Goal: Task Accomplishment & Management: Use online tool/utility

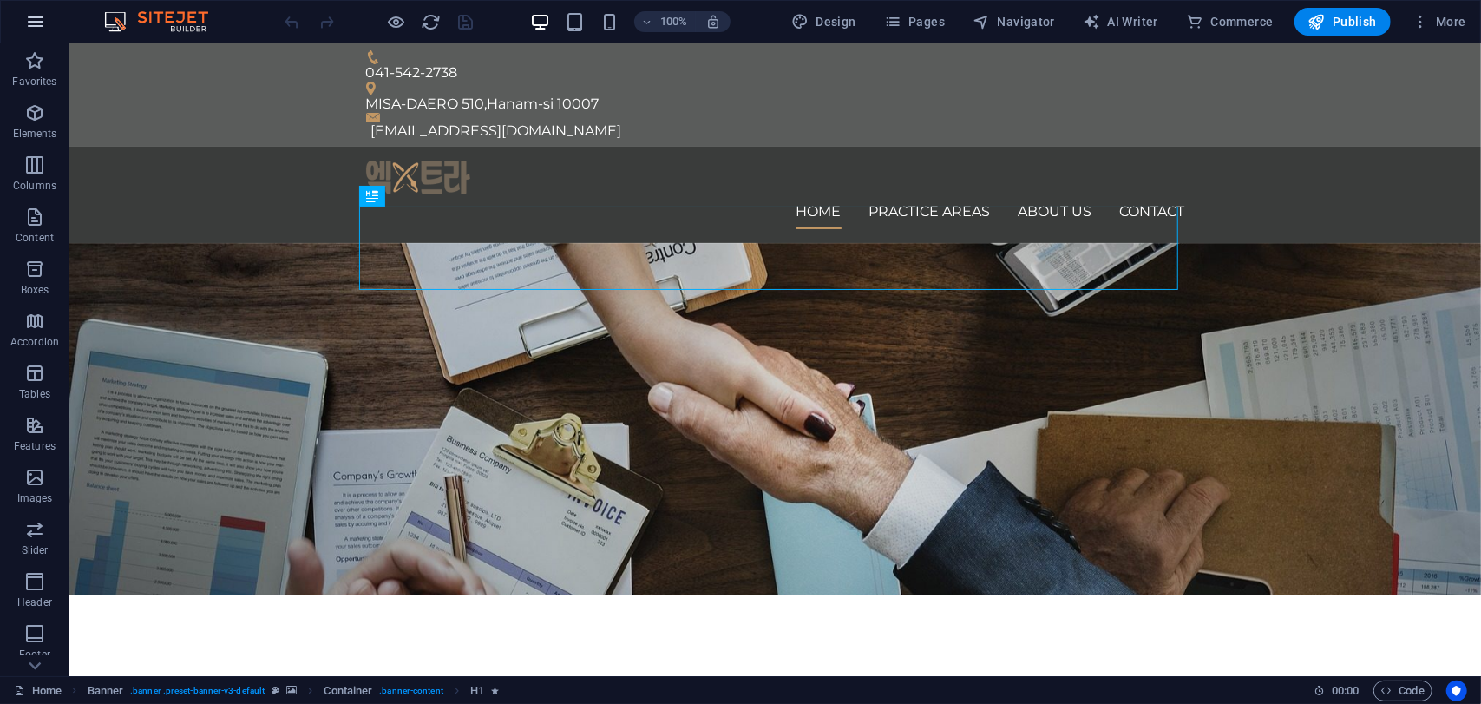
click at [31, 32] on button "button" at bounding box center [36, 22] width 42 height 42
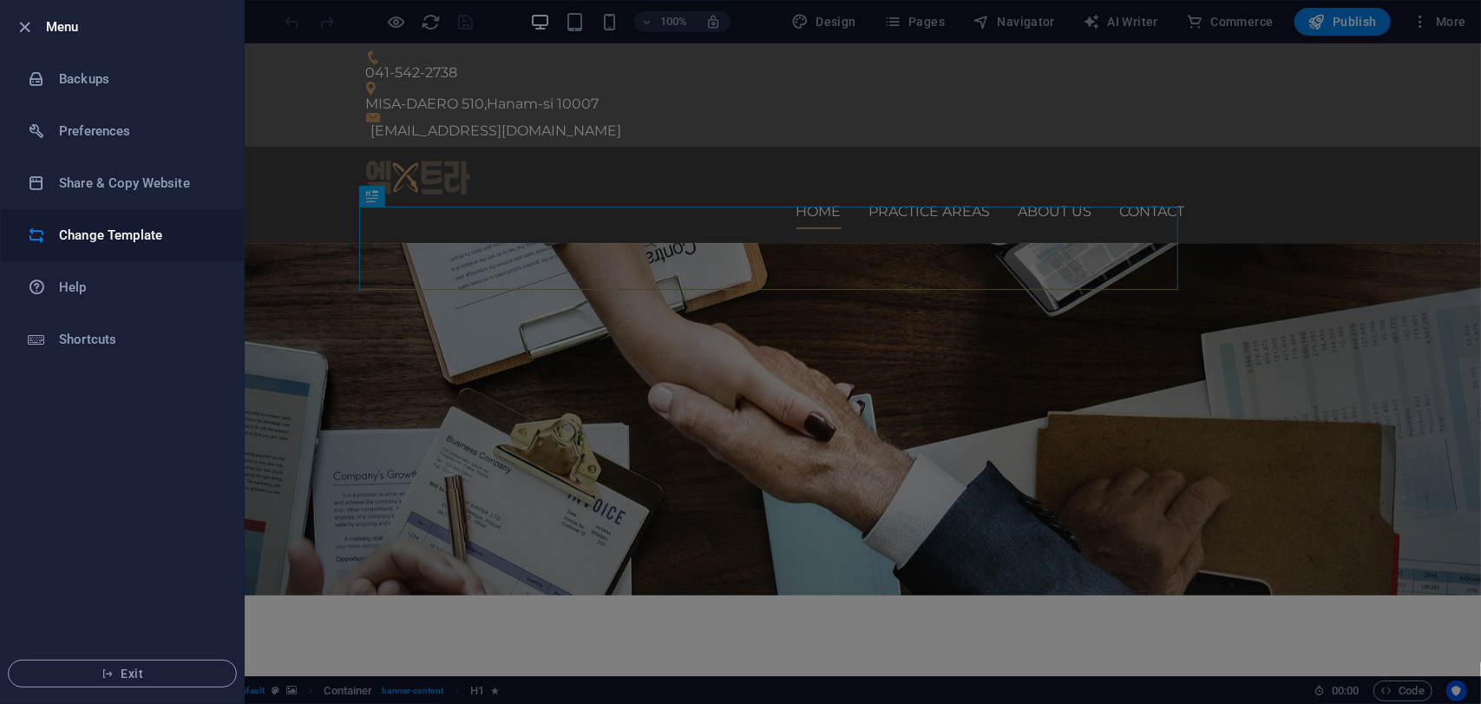
click at [111, 239] on h6 "Change Template" at bounding box center [139, 235] width 161 height 21
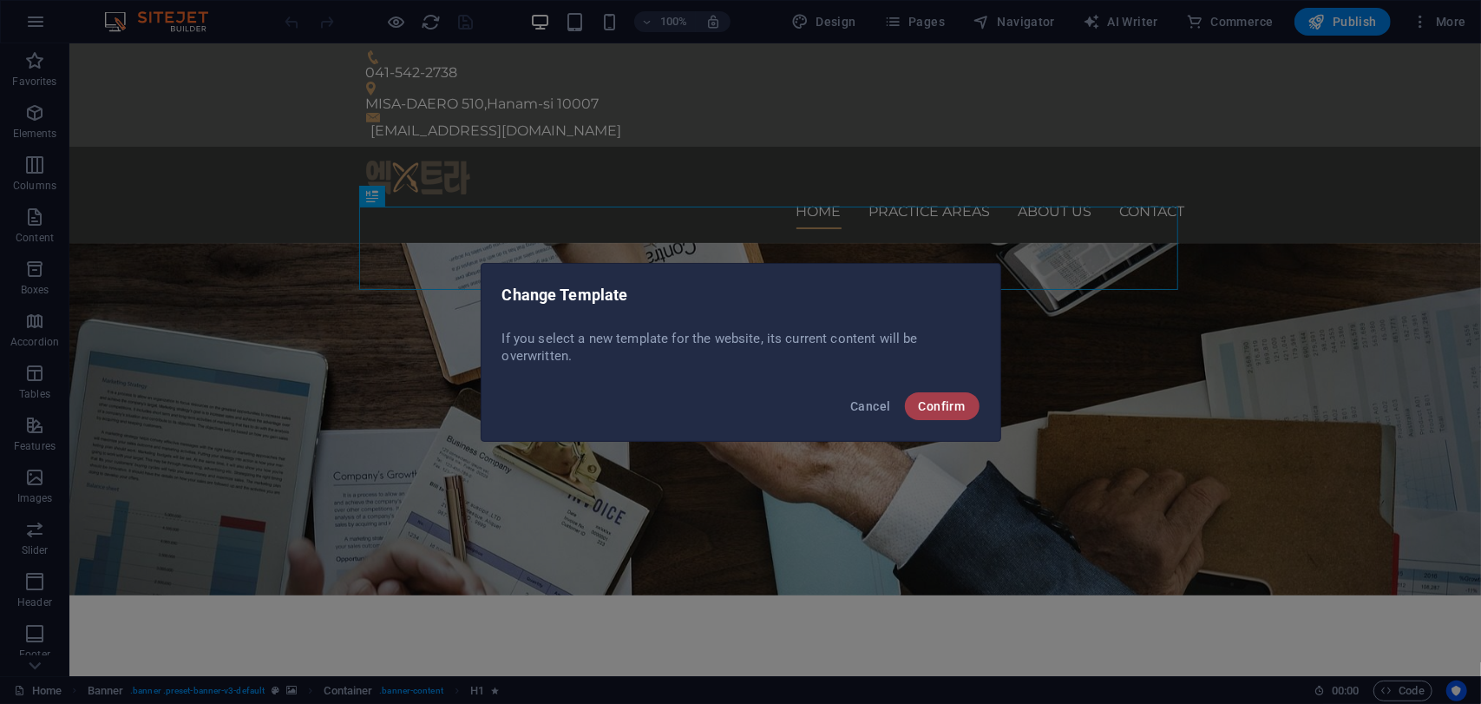
click at [934, 403] on span "Confirm" at bounding box center [942, 406] width 47 height 14
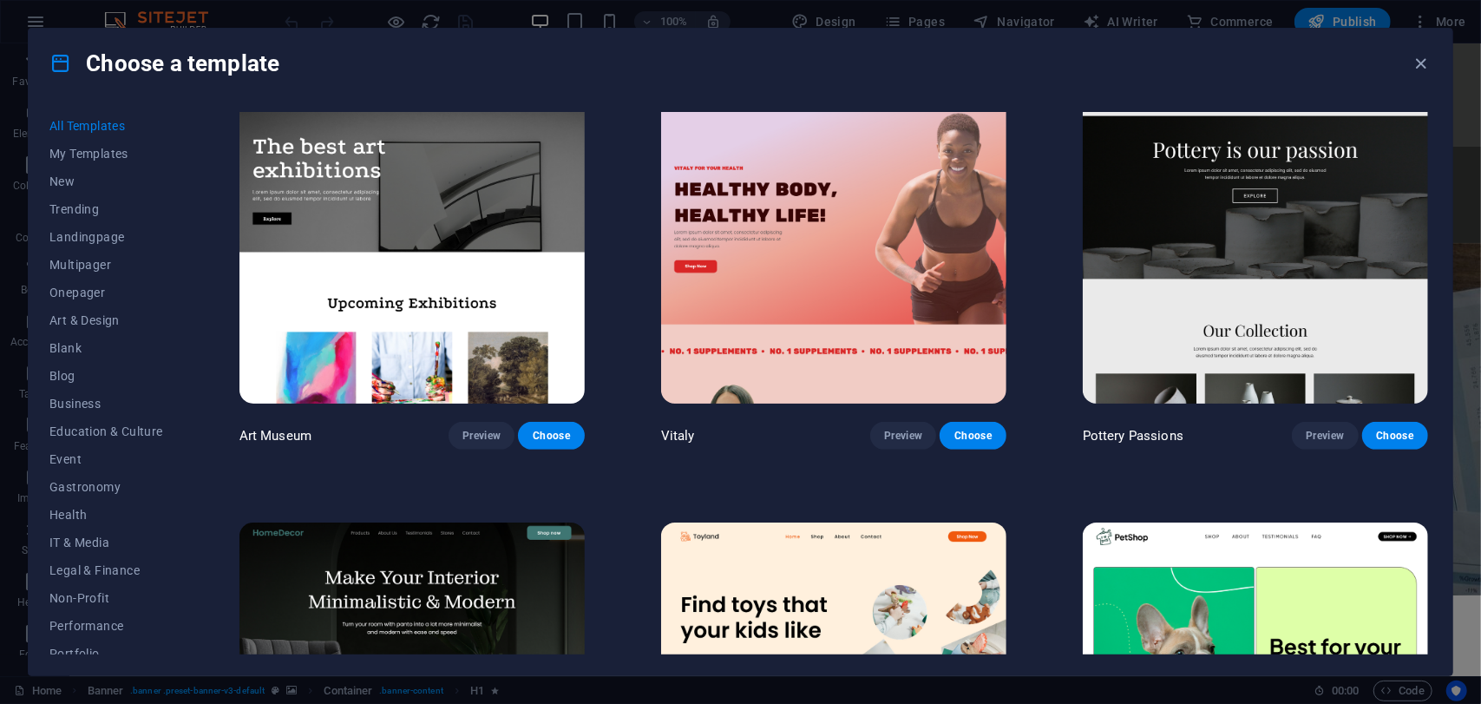
scroll to position [347, 0]
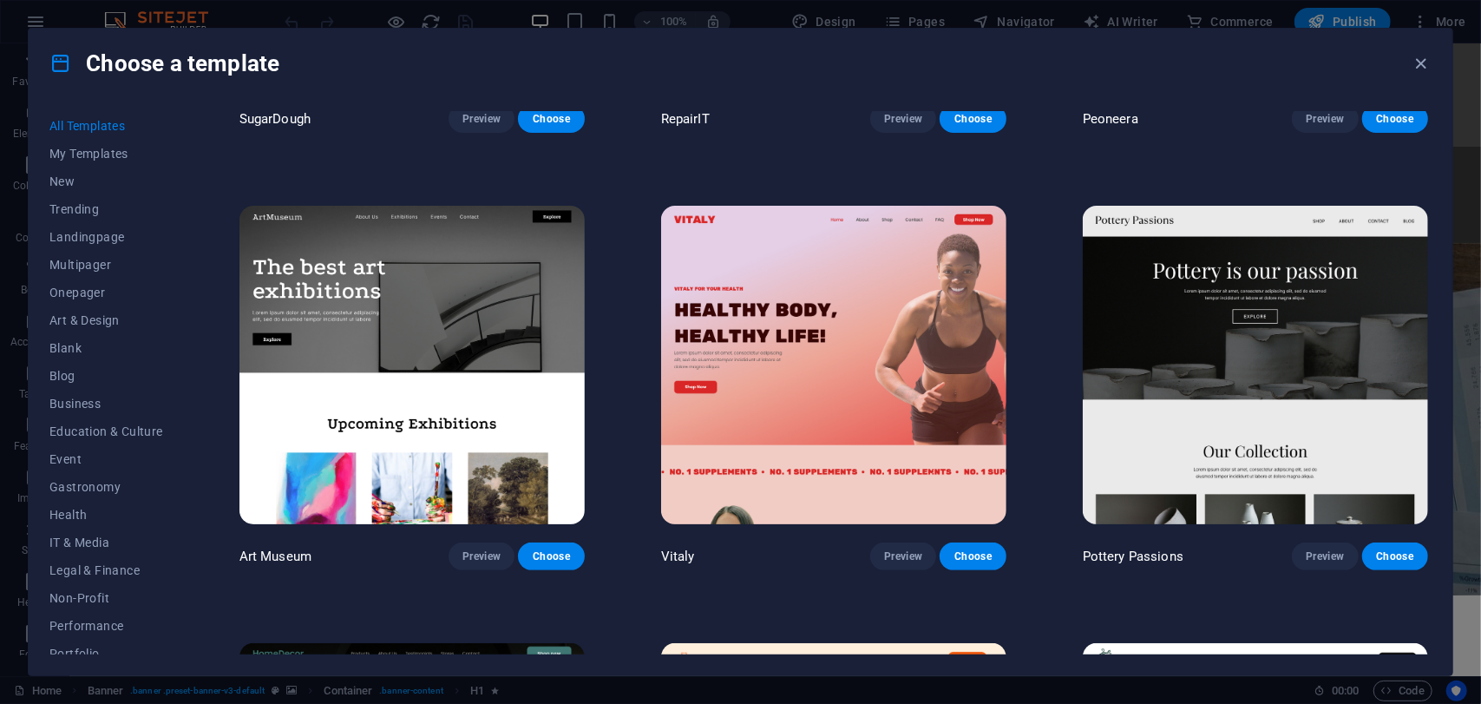
click at [450, 305] on img at bounding box center [411, 365] width 345 height 318
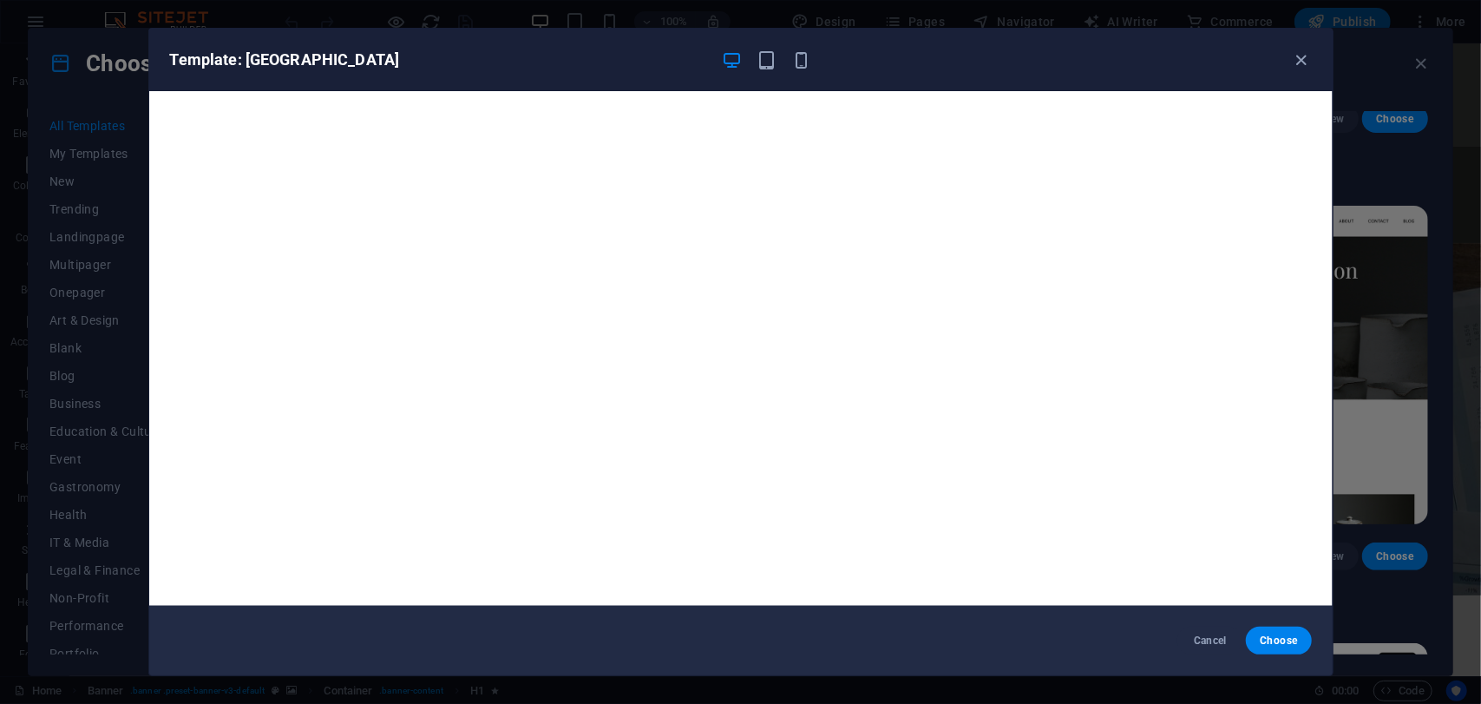
scroll to position [3, 0]
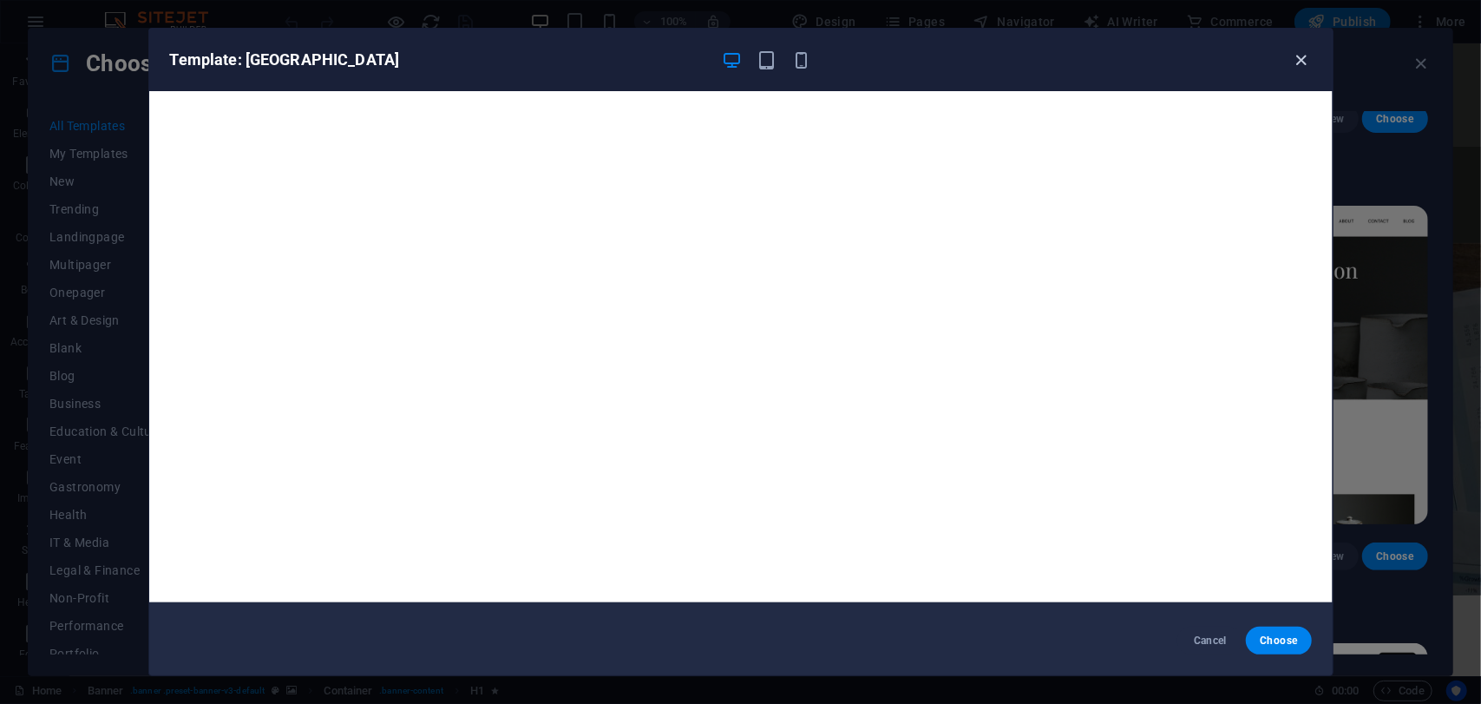
click at [1294, 53] on icon "button" at bounding box center [1301, 60] width 20 height 20
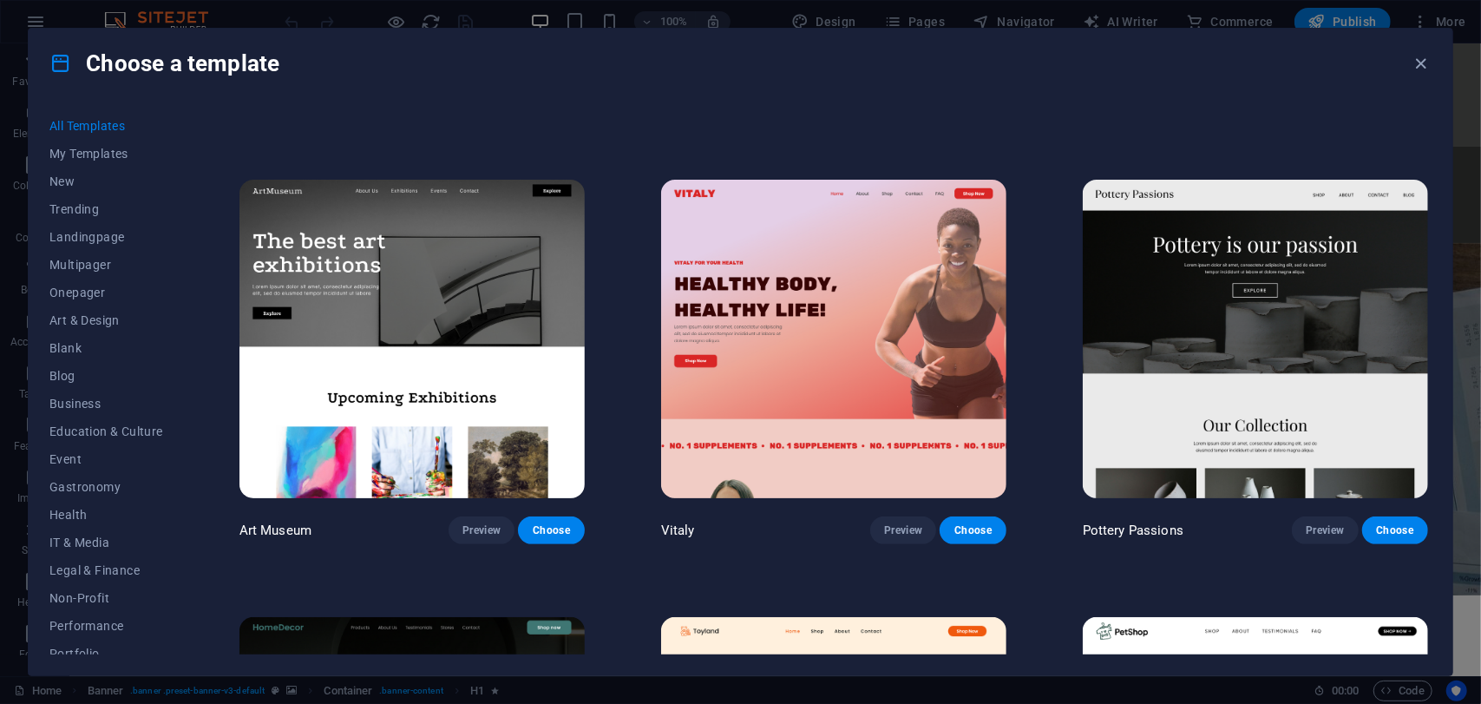
scroll to position [434, 0]
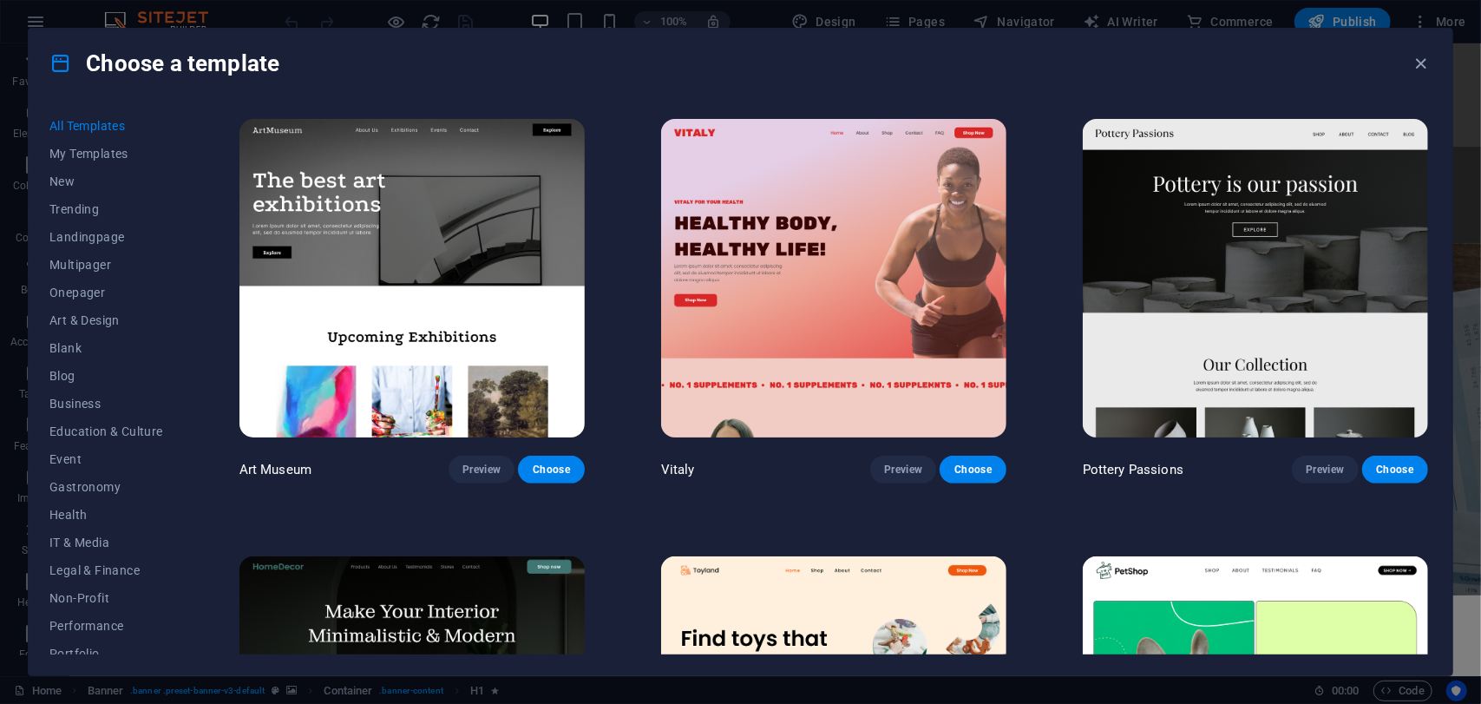
click at [1202, 273] on img at bounding box center [1255, 278] width 345 height 318
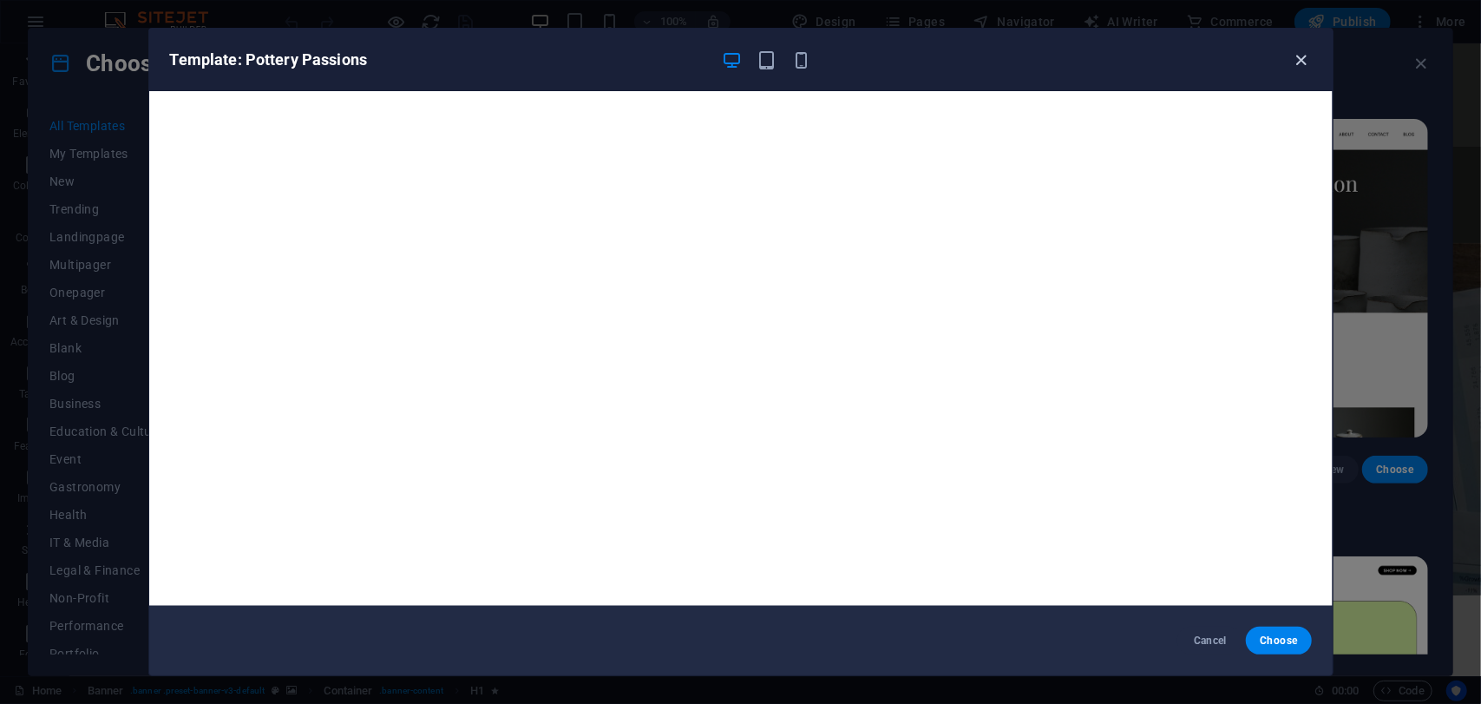
click at [1299, 63] on icon "button" at bounding box center [1301, 60] width 20 height 20
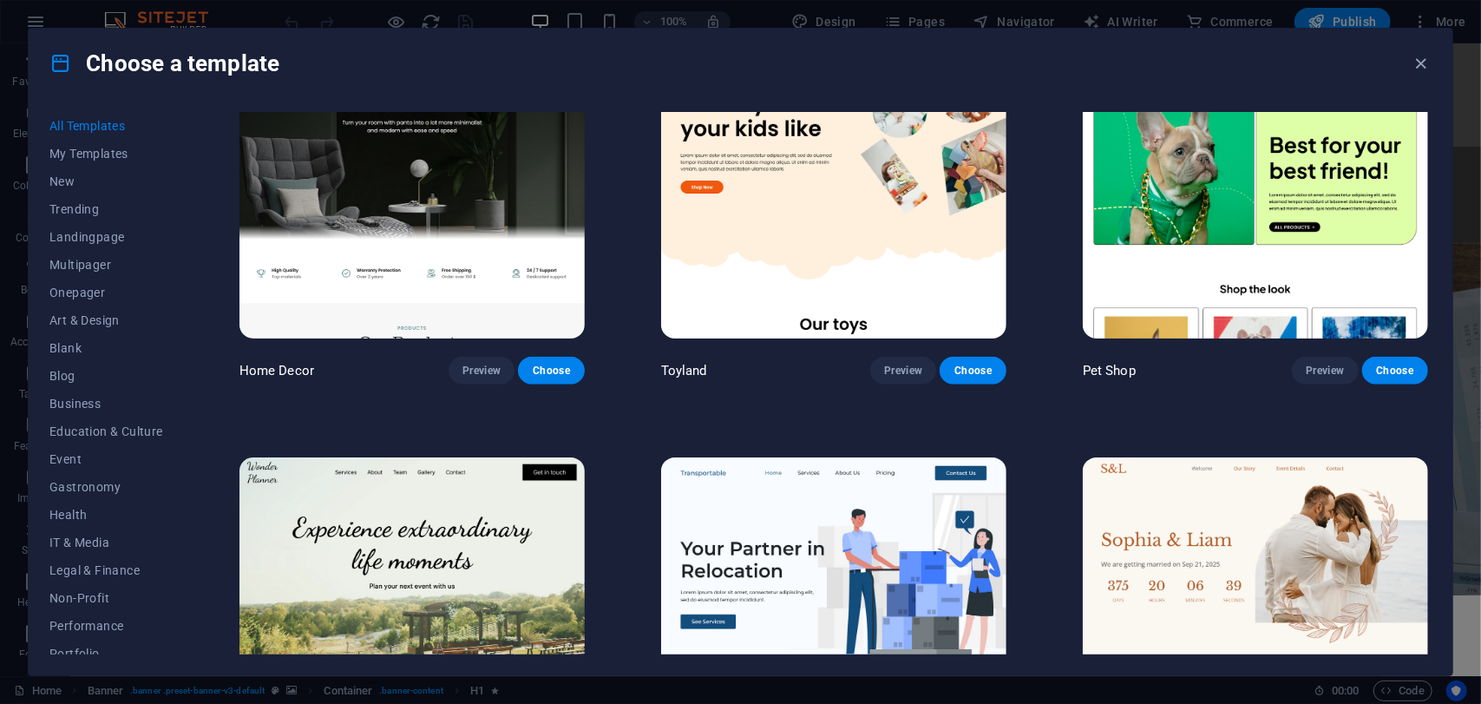
scroll to position [694, 0]
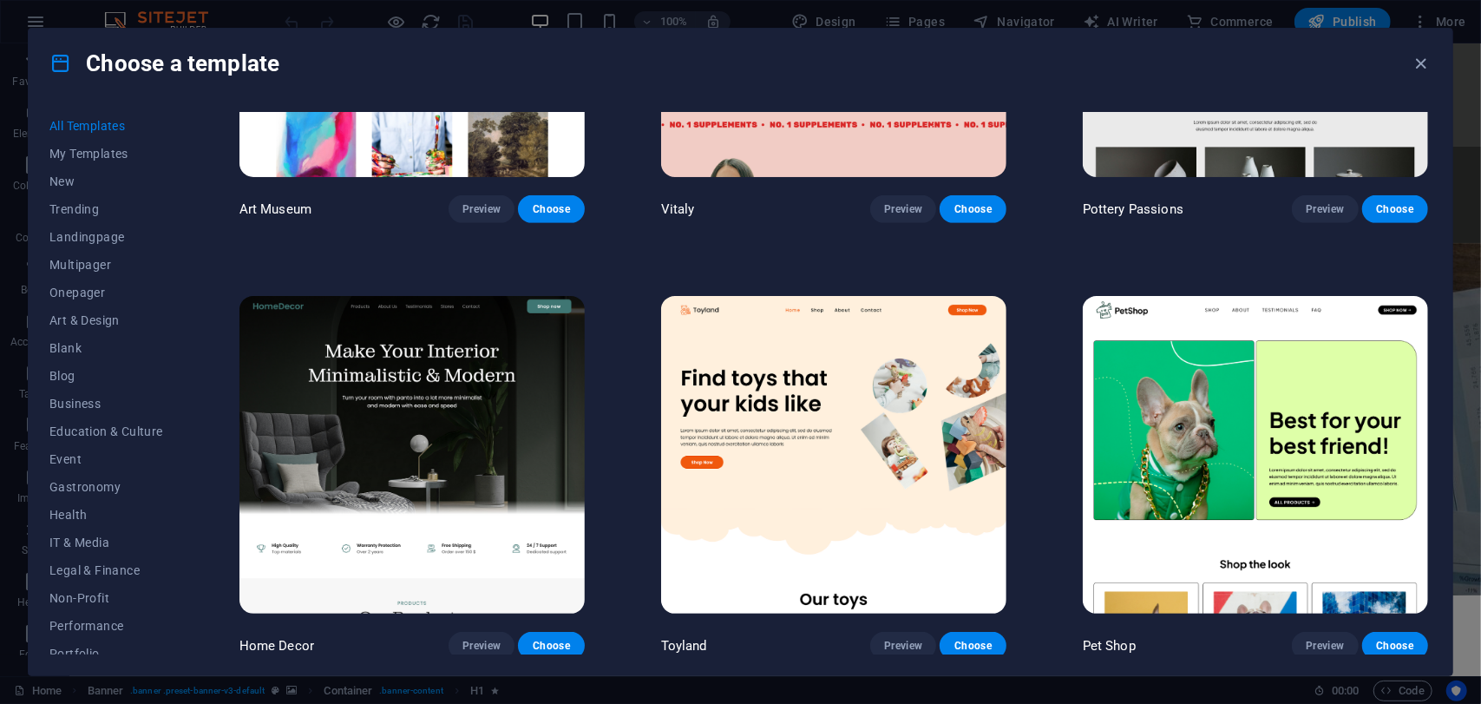
click at [1289, 396] on img at bounding box center [1255, 455] width 345 height 318
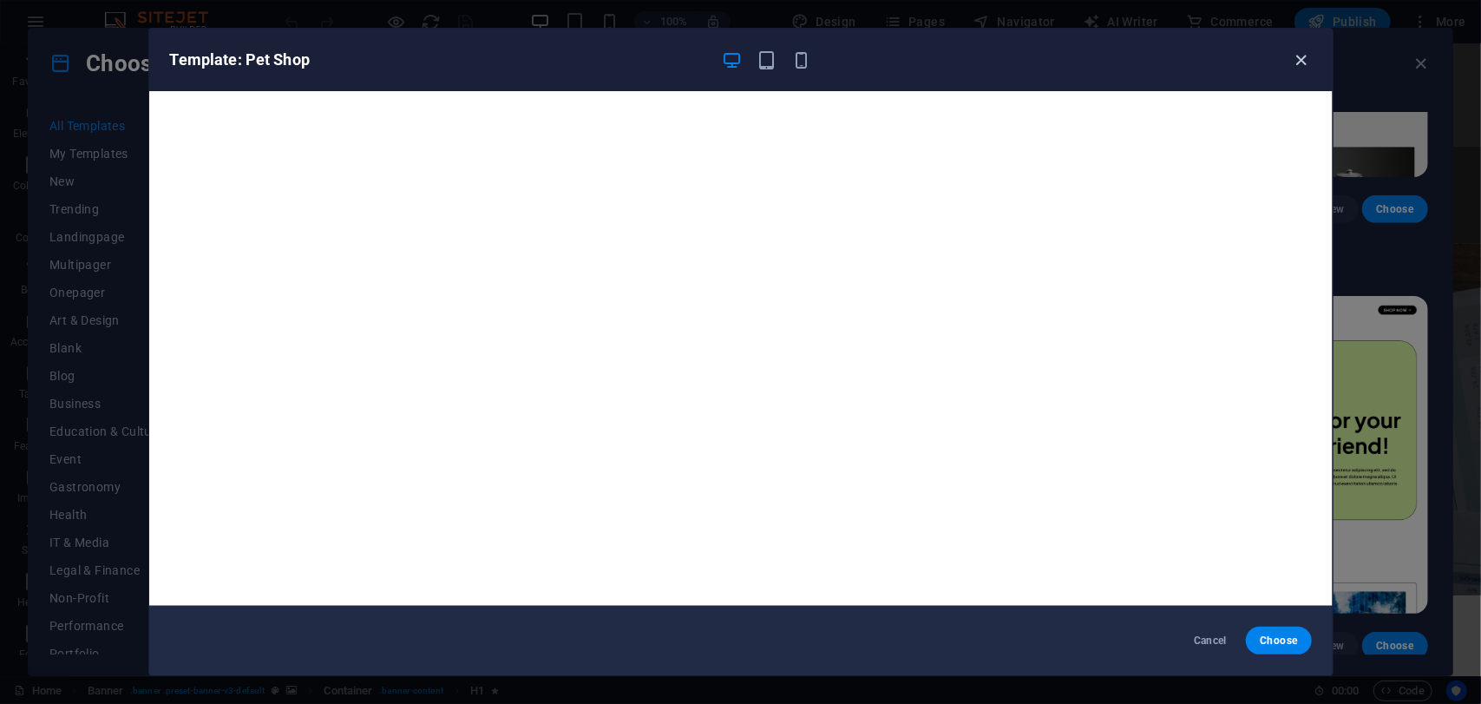
click at [1301, 52] on icon "button" at bounding box center [1301, 60] width 20 height 20
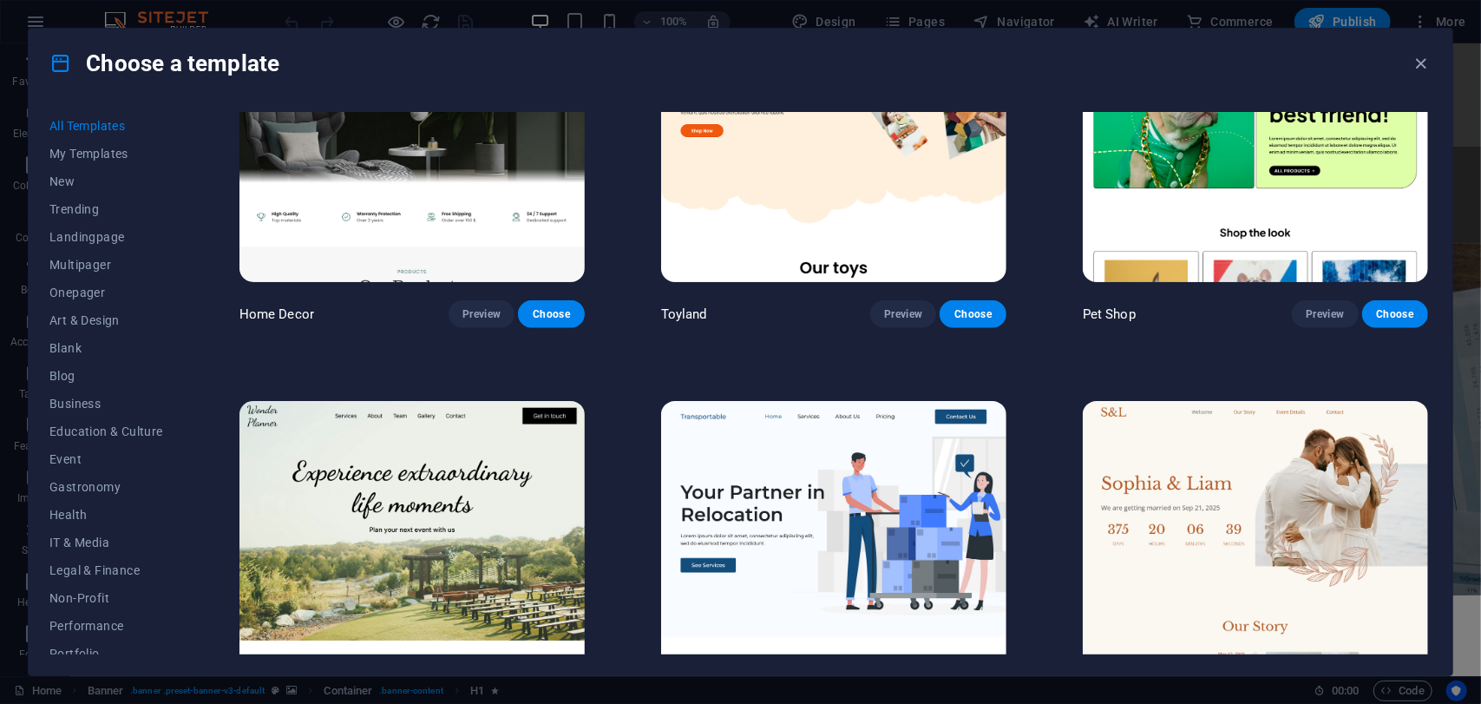
scroll to position [1128, 0]
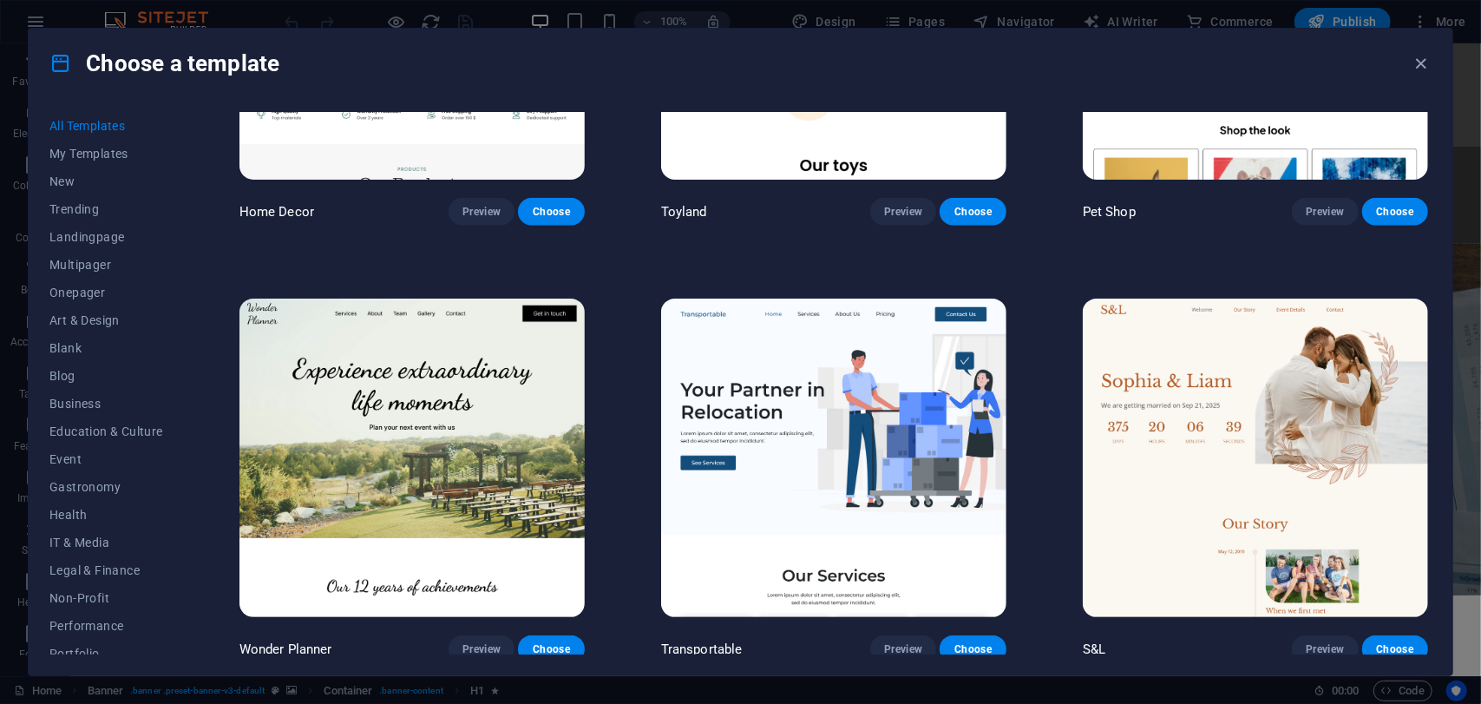
click at [858, 461] on img at bounding box center [833, 457] width 345 height 318
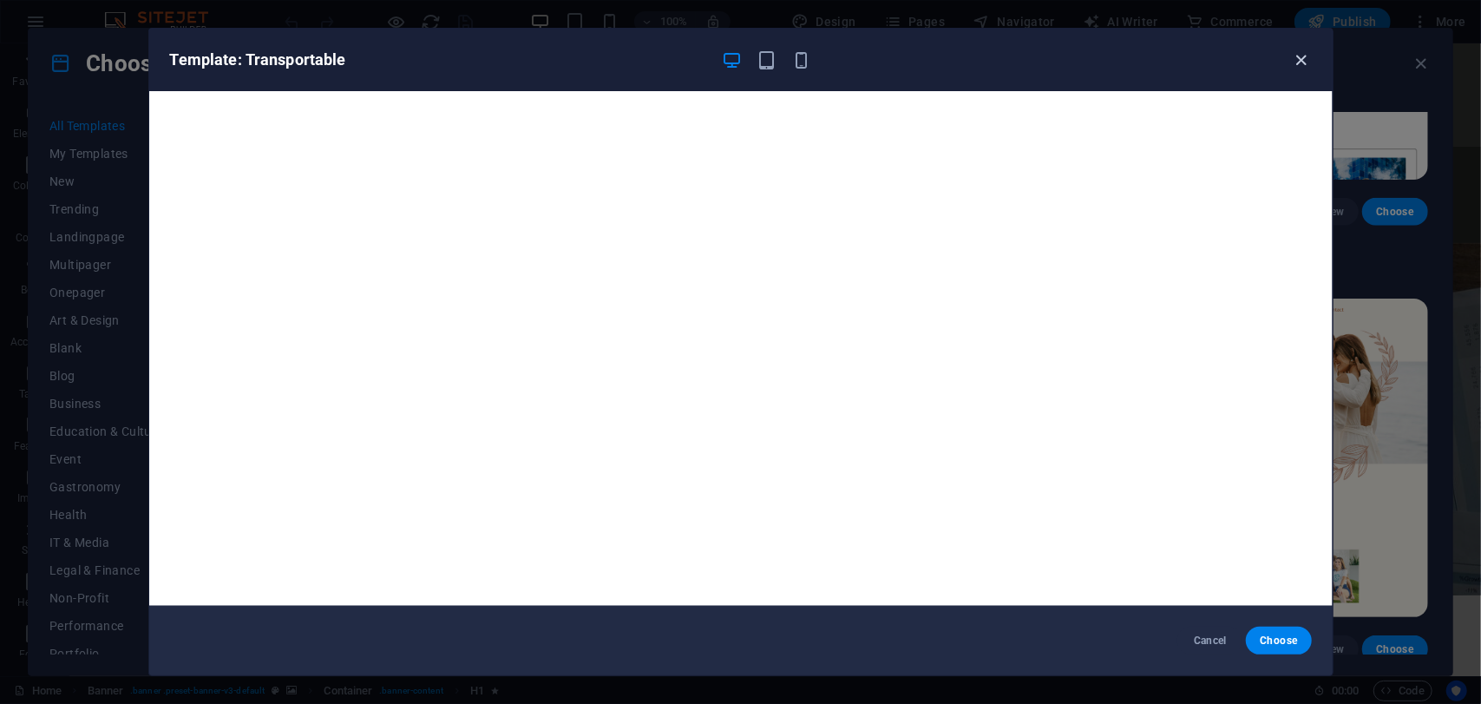
click at [1299, 54] on icon "button" at bounding box center [1301, 60] width 20 height 20
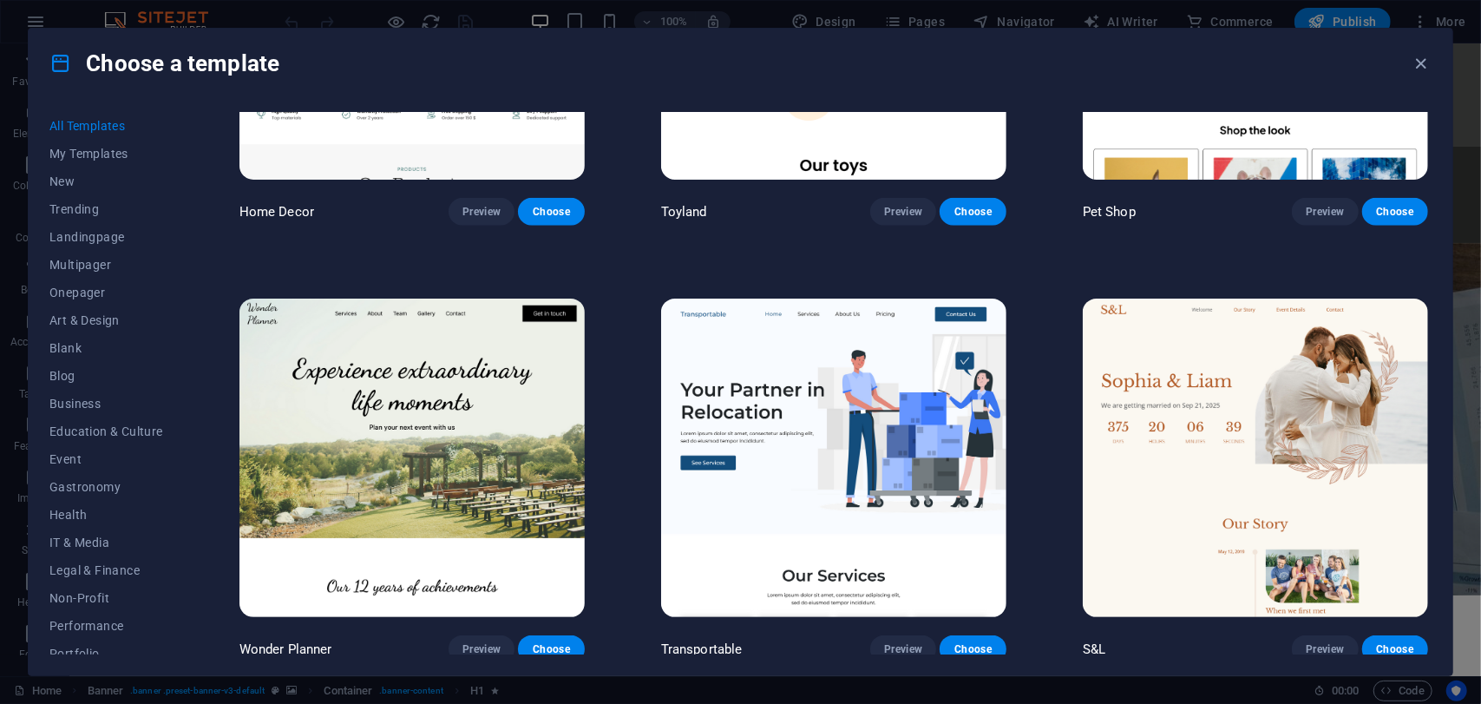
scroll to position [1215, 0]
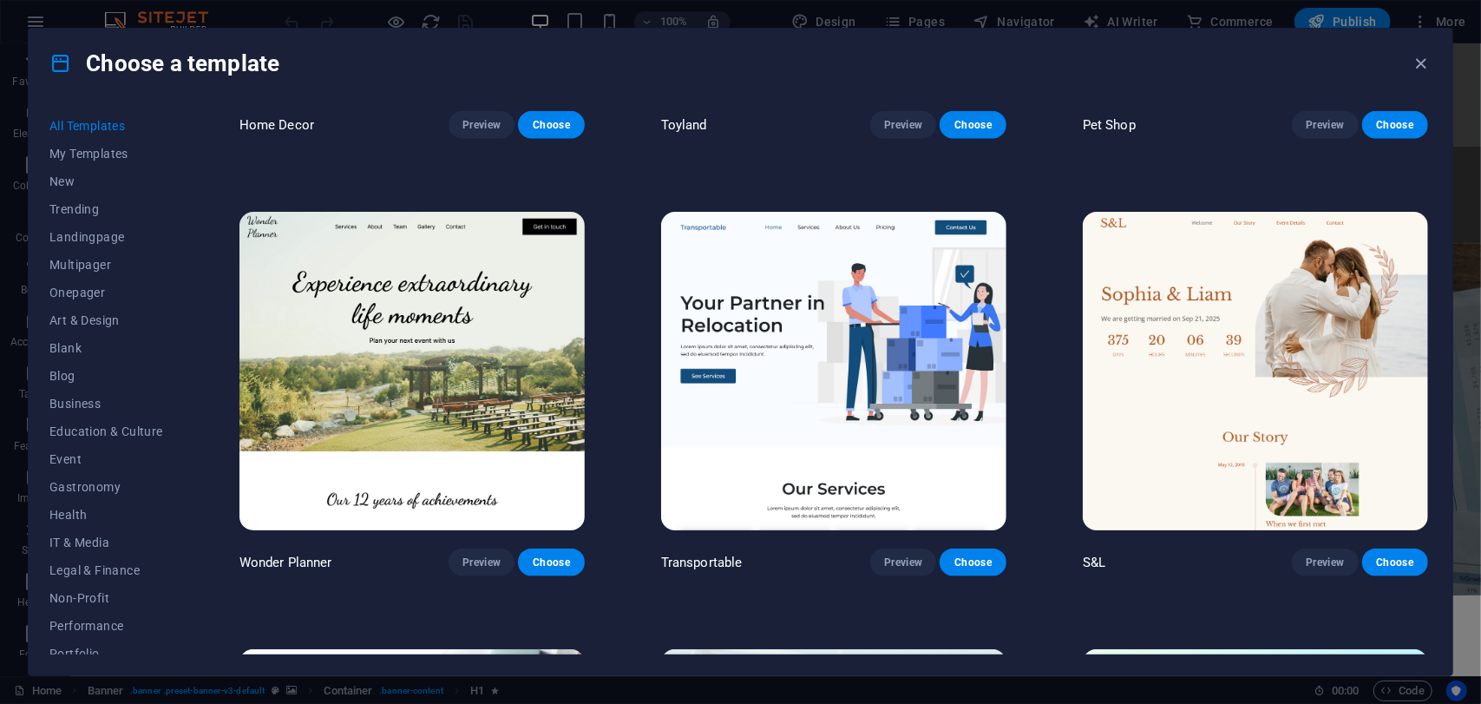
click at [405, 355] on img at bounding box center [411, 371] width 345 height 318
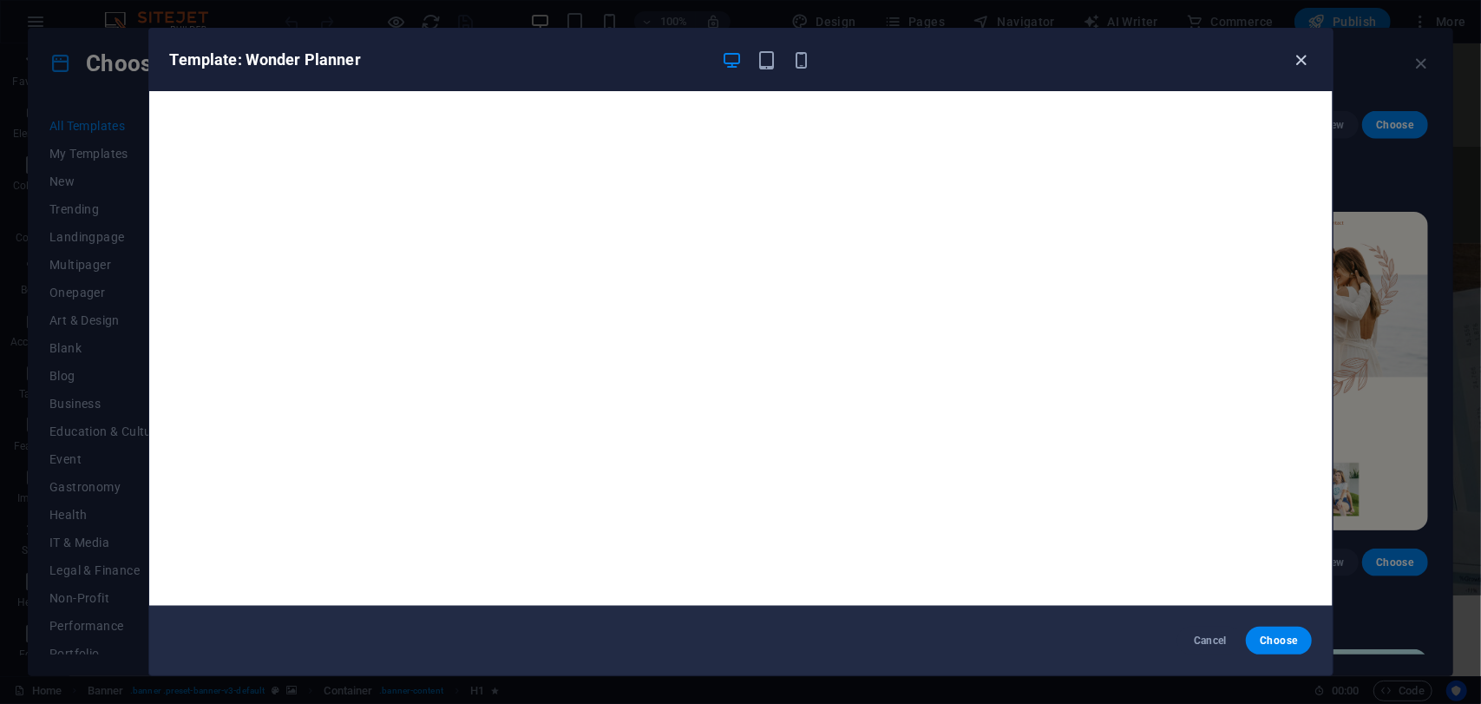
click at [1295, 63] on icon "button" at bounding box center [1301, 60] width 20 height 20
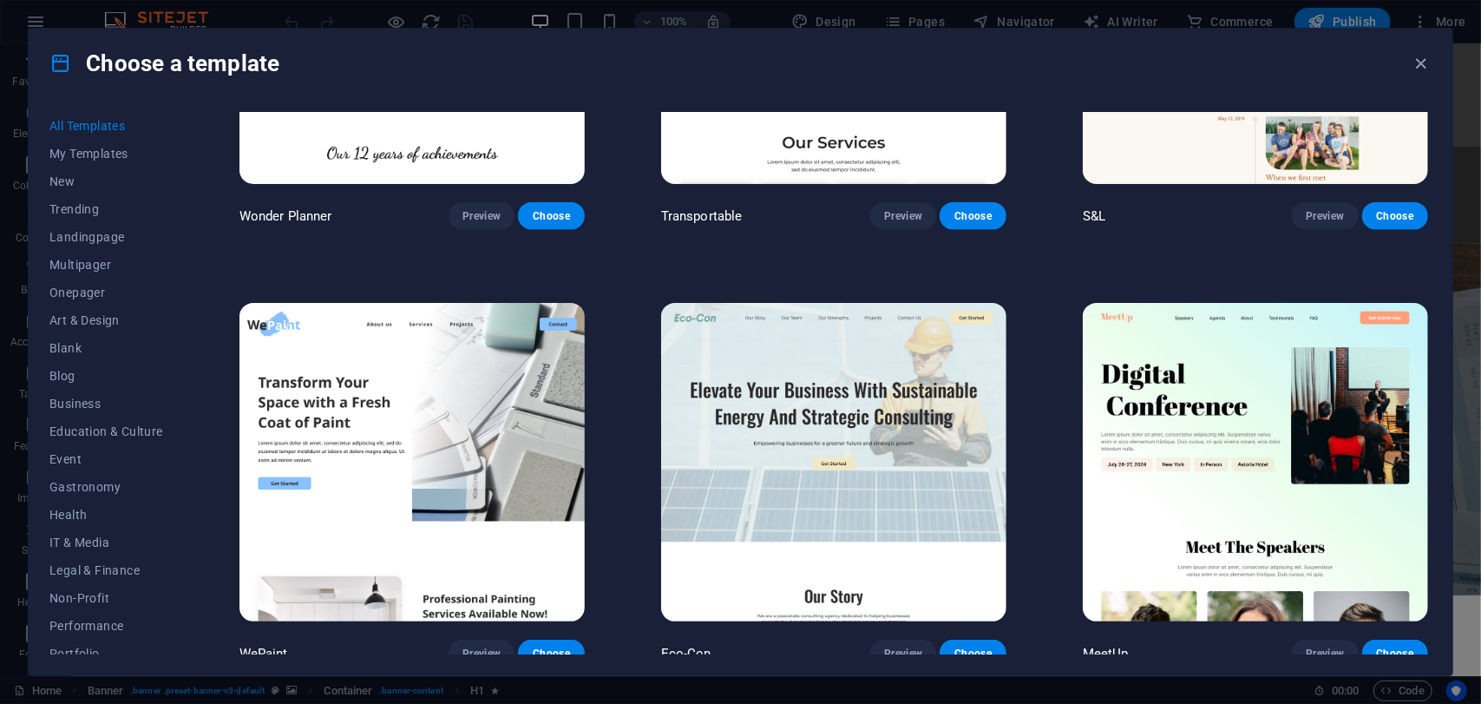
scroll to position [1562, 0]
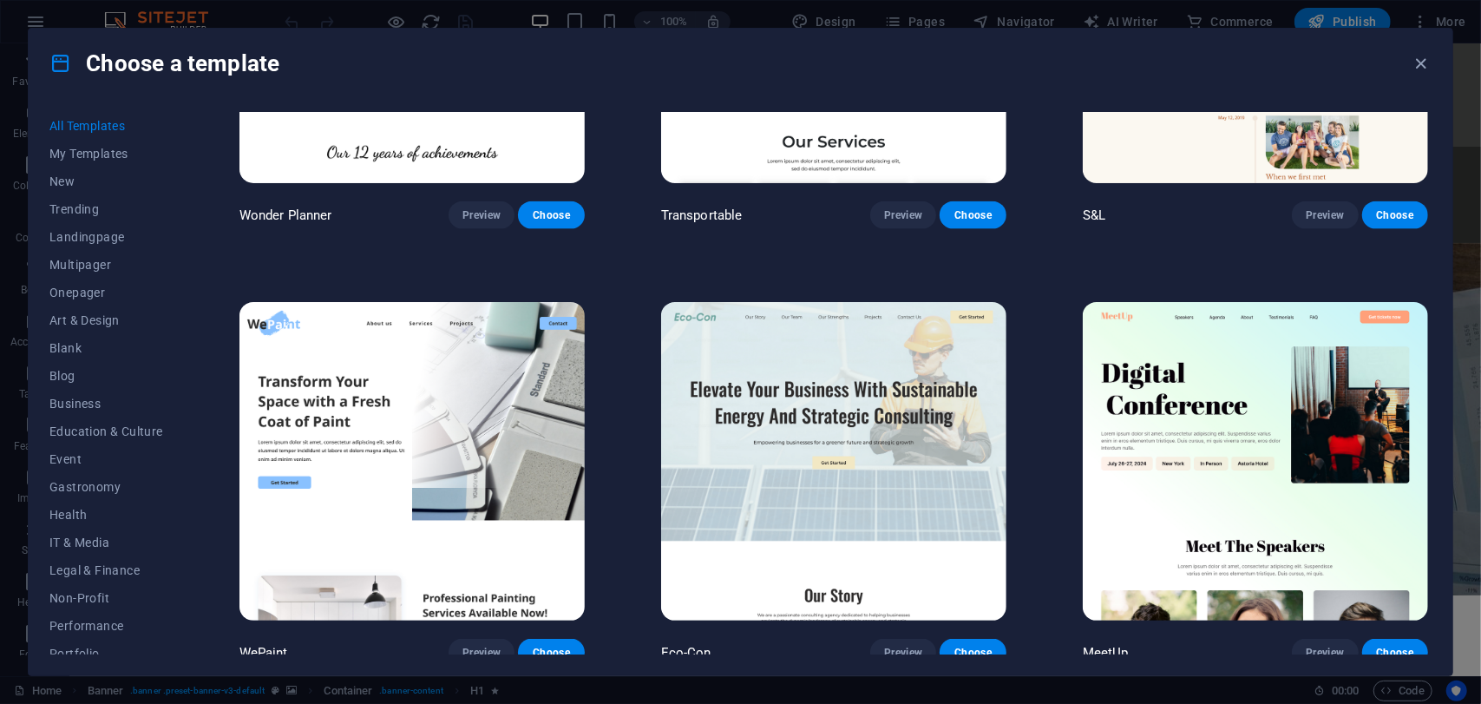
click at [538, 437] on img at bounding box center [411, 461] width 345 height 318
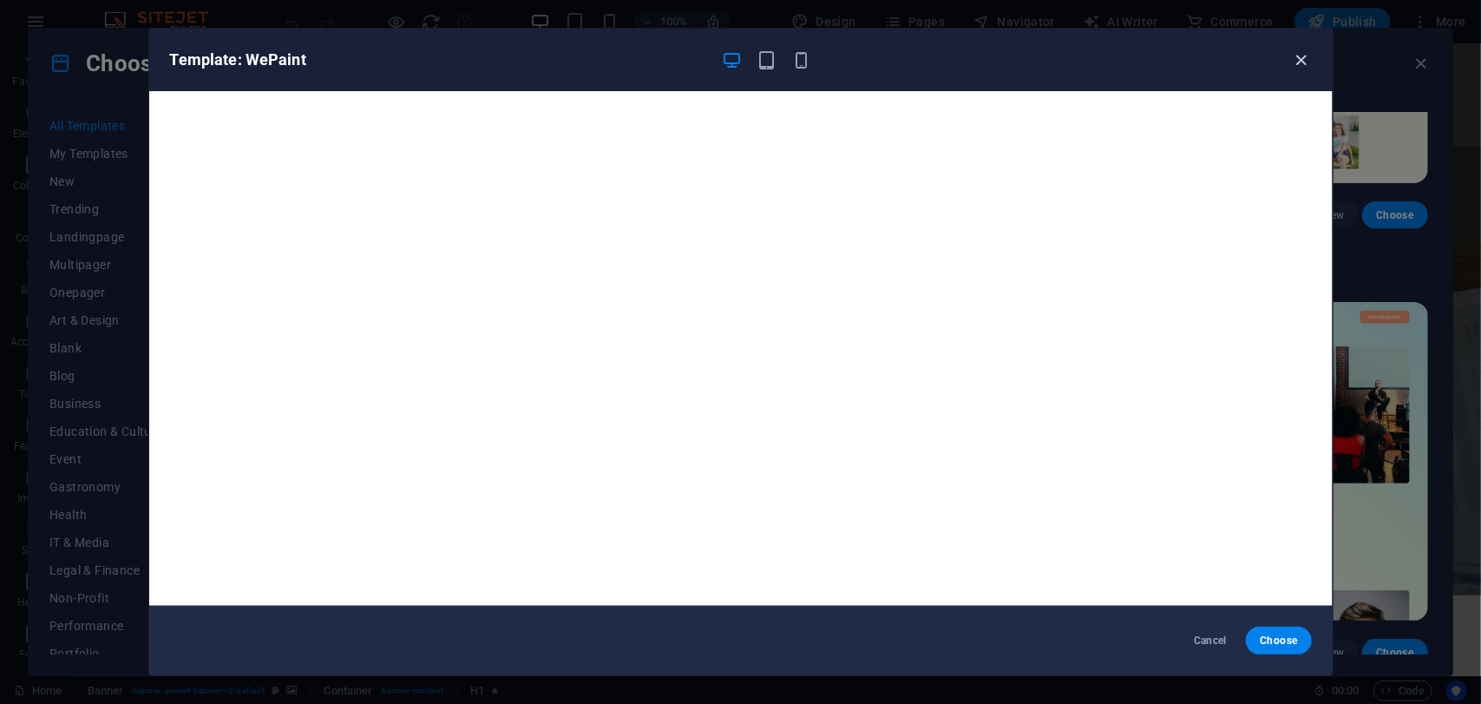
click at [1295, 56] on icon "button" at bounding box center [1301, 60] width 20 height 20
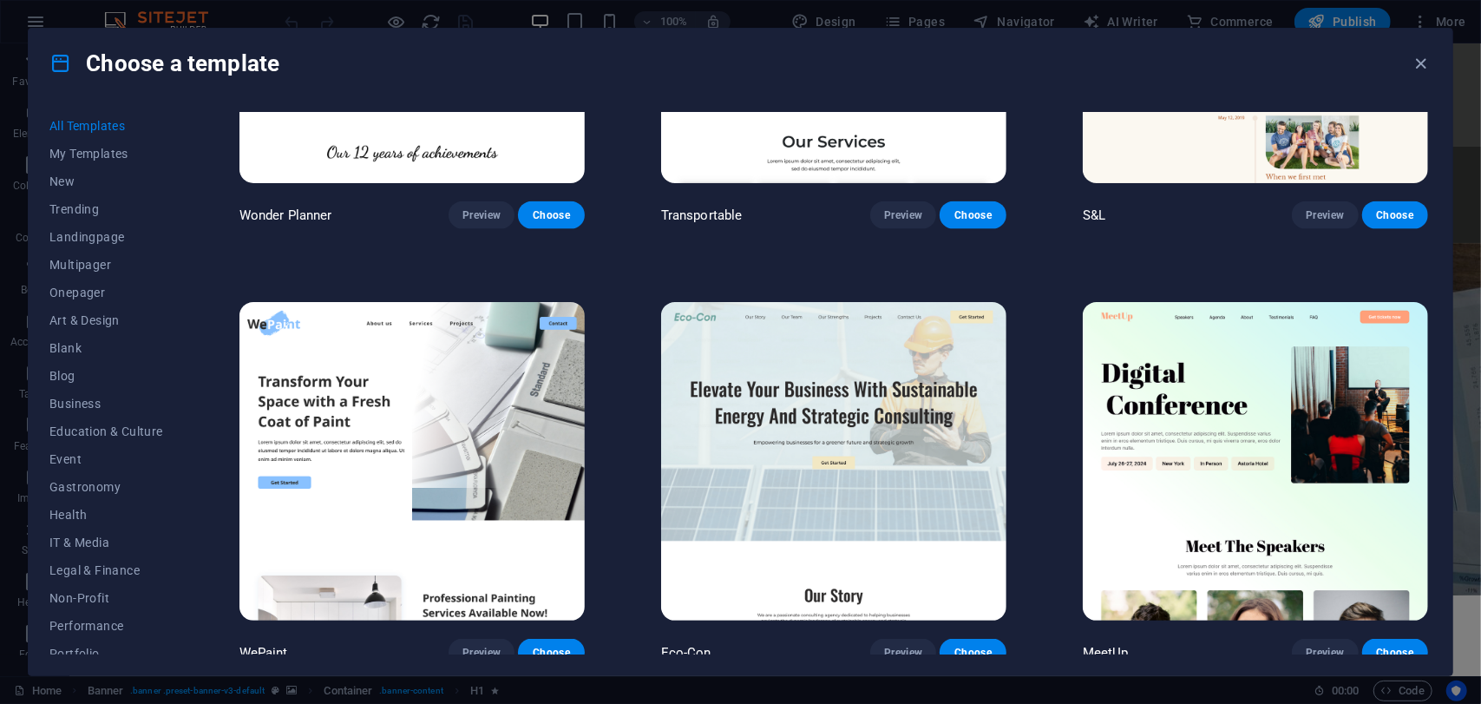
click at [904, 405] on img at bounding box center [833, 461] width 345 height 318
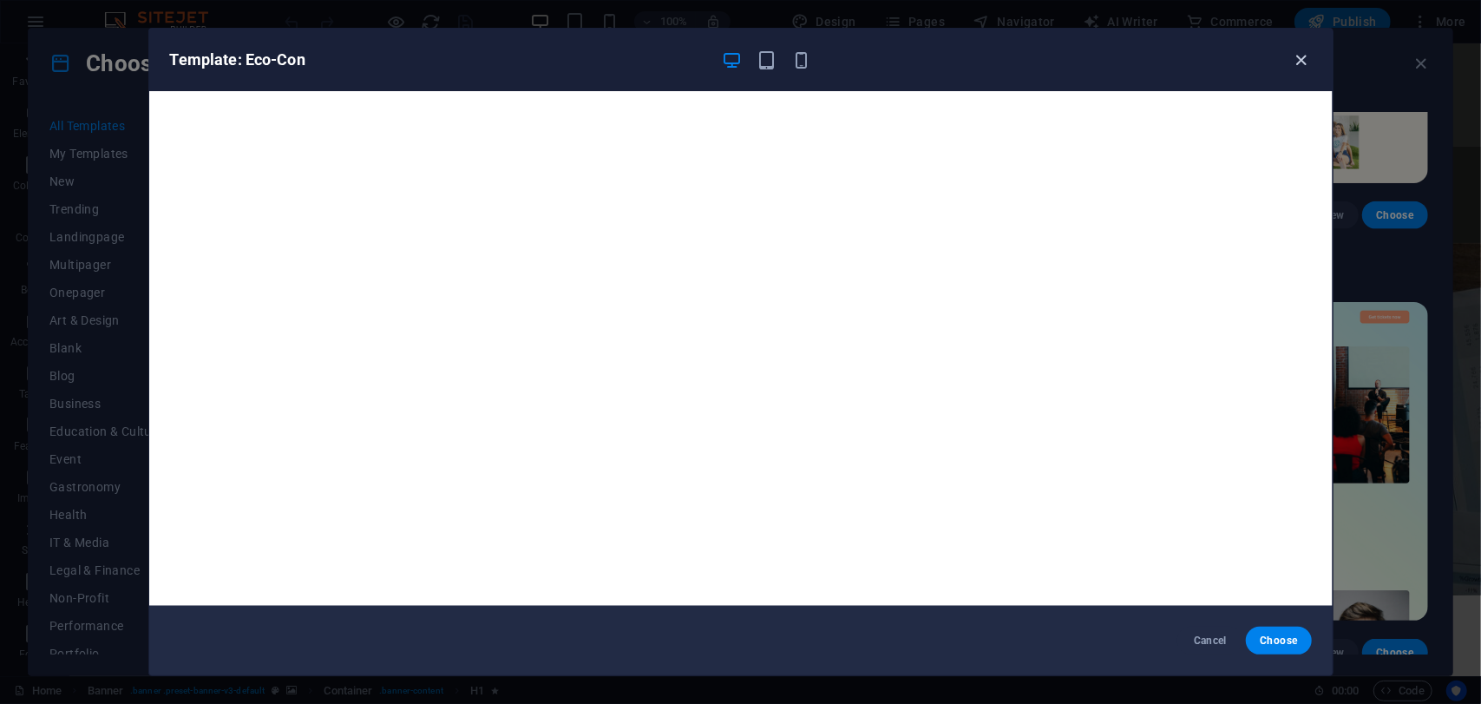
click at [1296, 62] on icon "button" at bounding box center [1301, 60] width 20 height 20
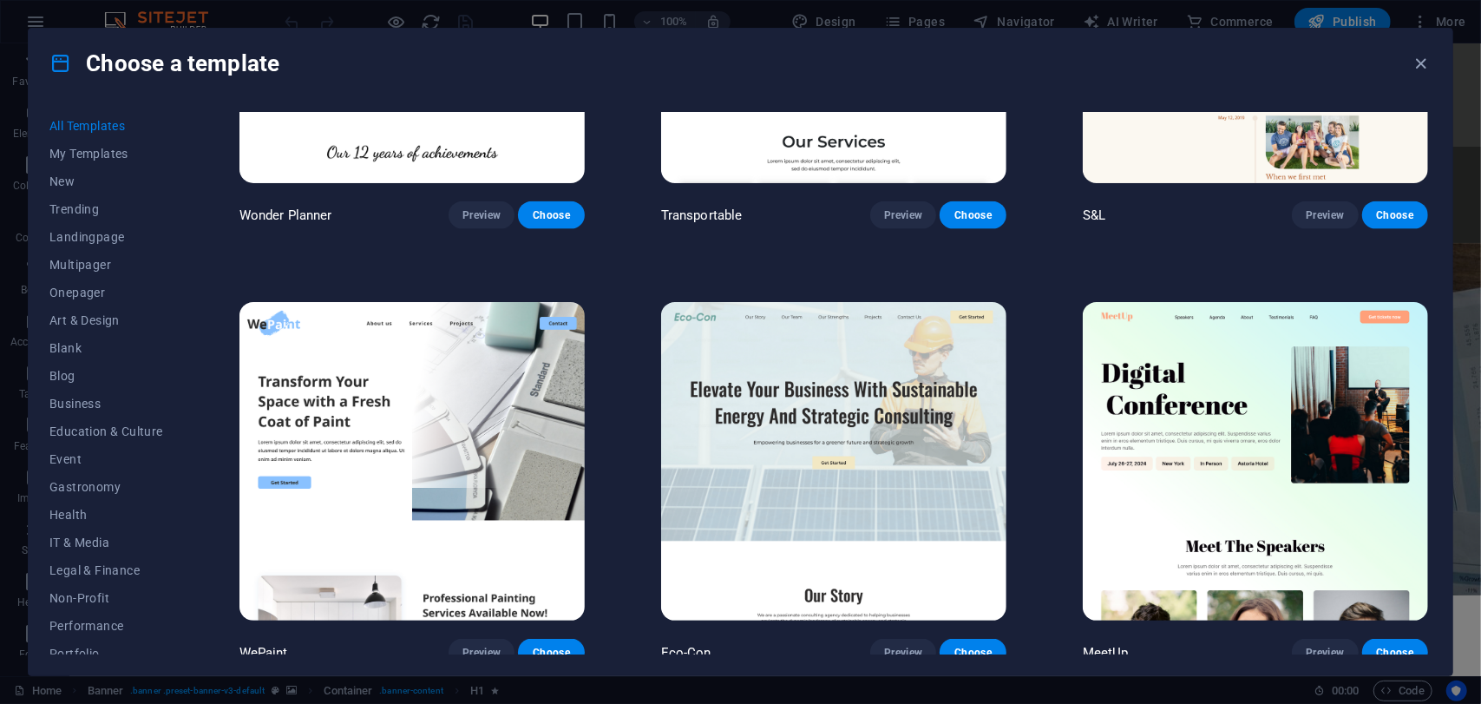
click at [1178, 391] on img at bounding box center [1255, 461] width 345 height 318
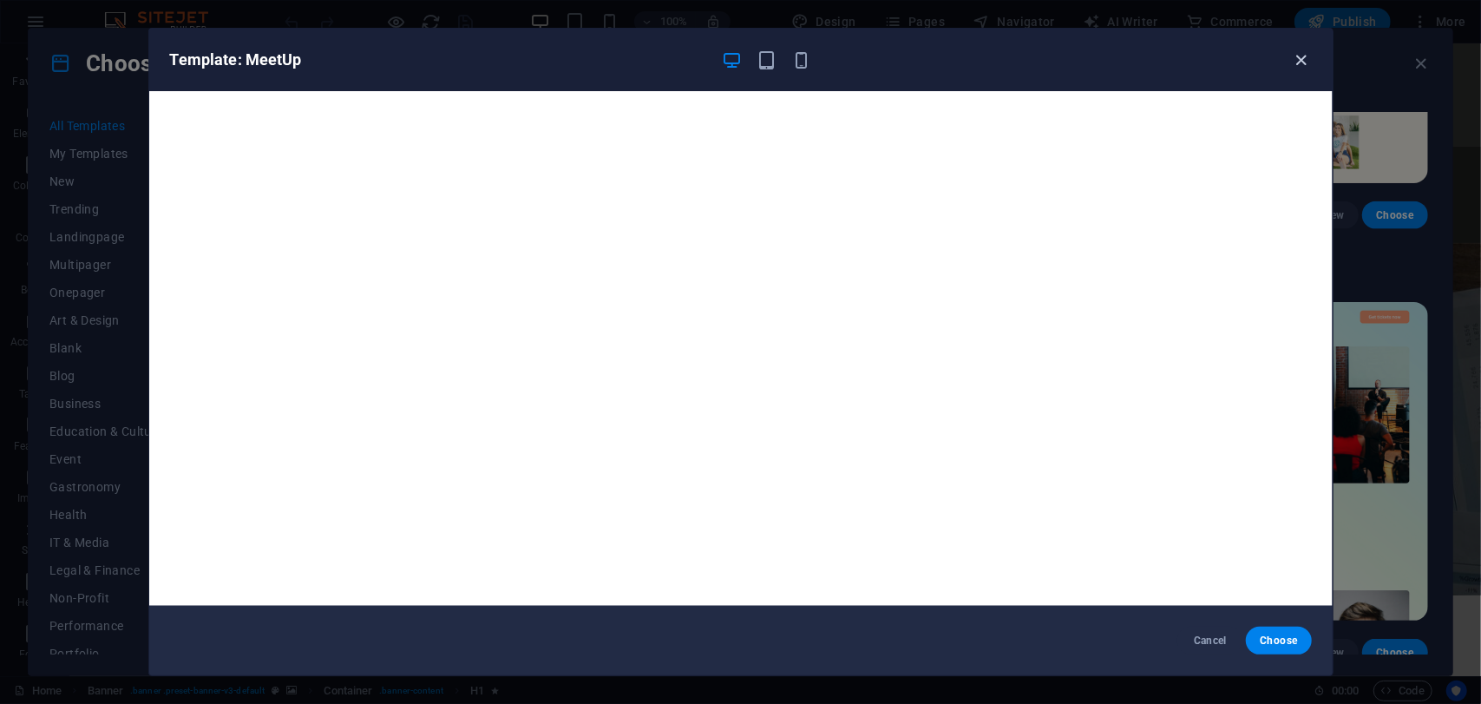
click at [1300, 61] on icon "button" at bounding box center [1301, 60] width 20 height 20
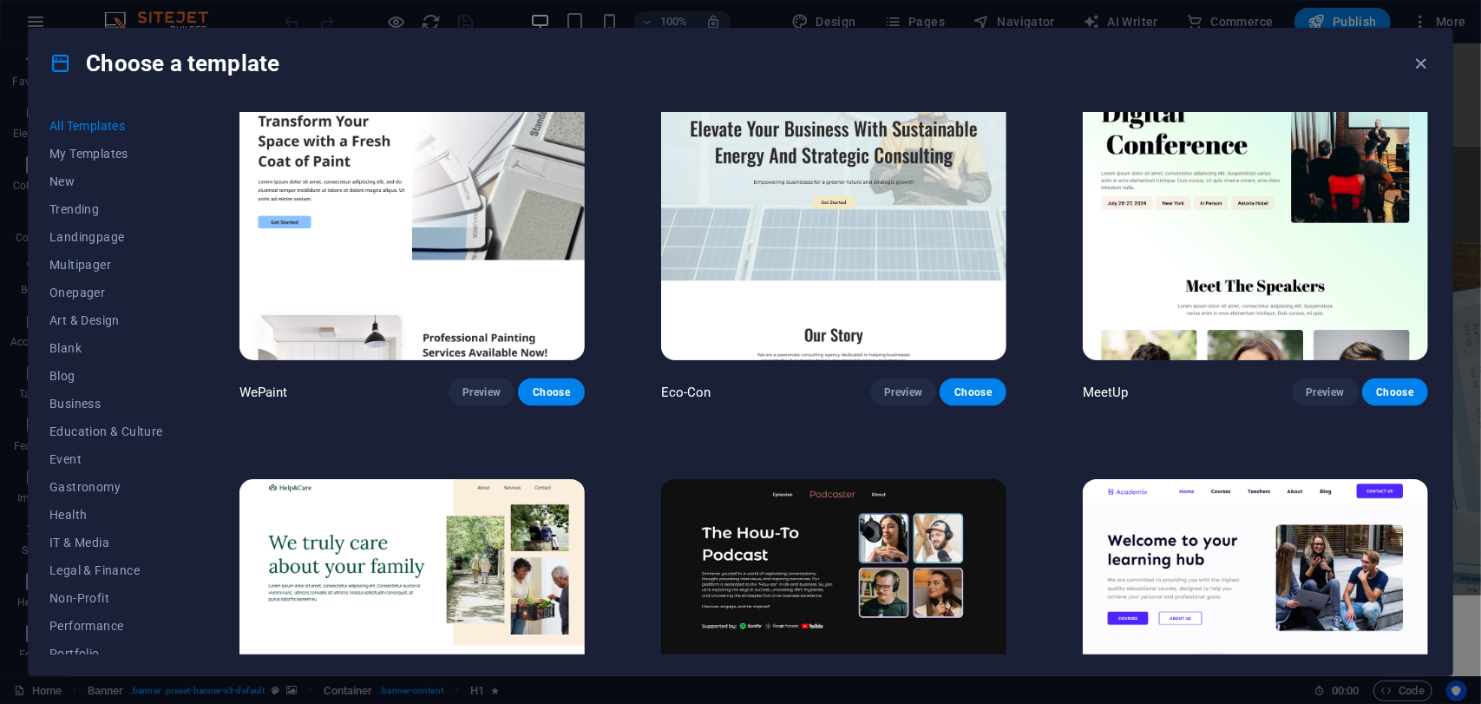
scroll to position [2082, 0]
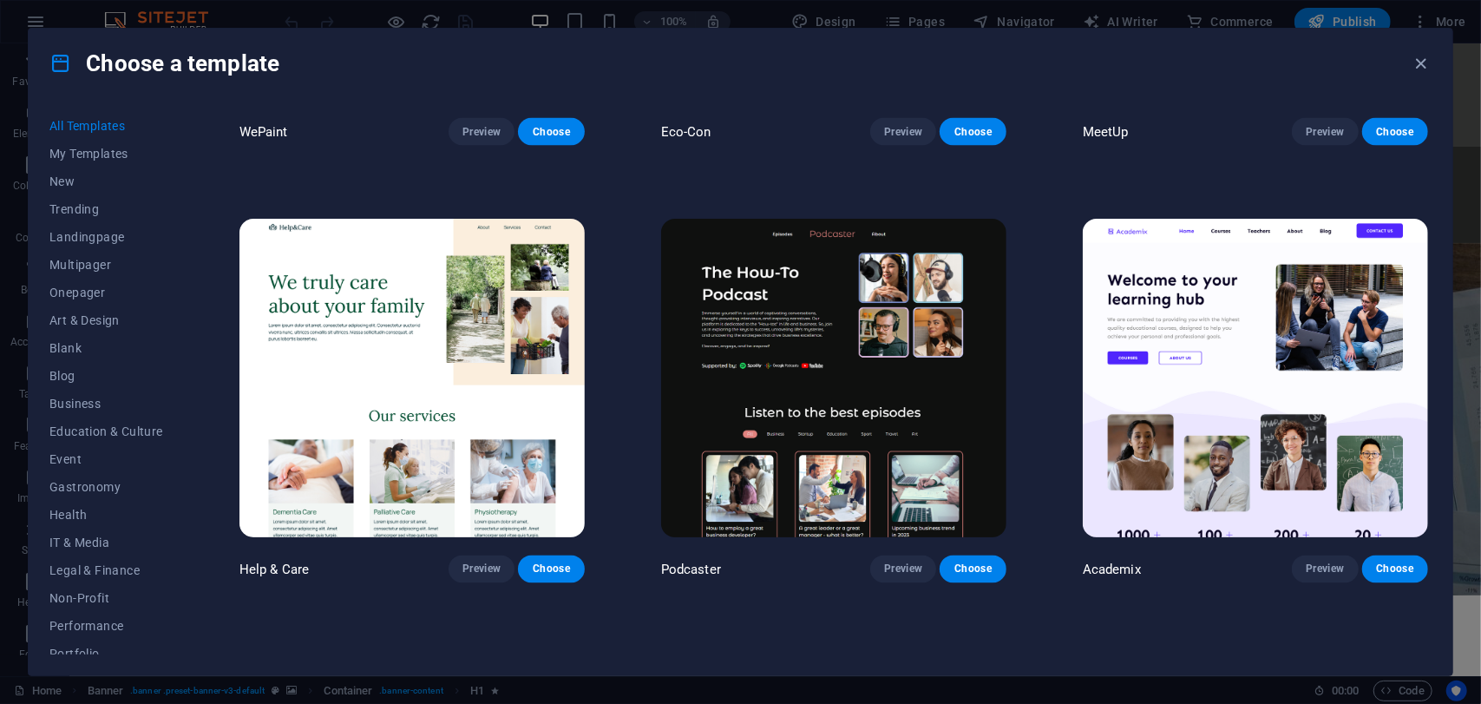
click at [1215, 370] on img at bounding box center [1255, 378] width 345 height 318
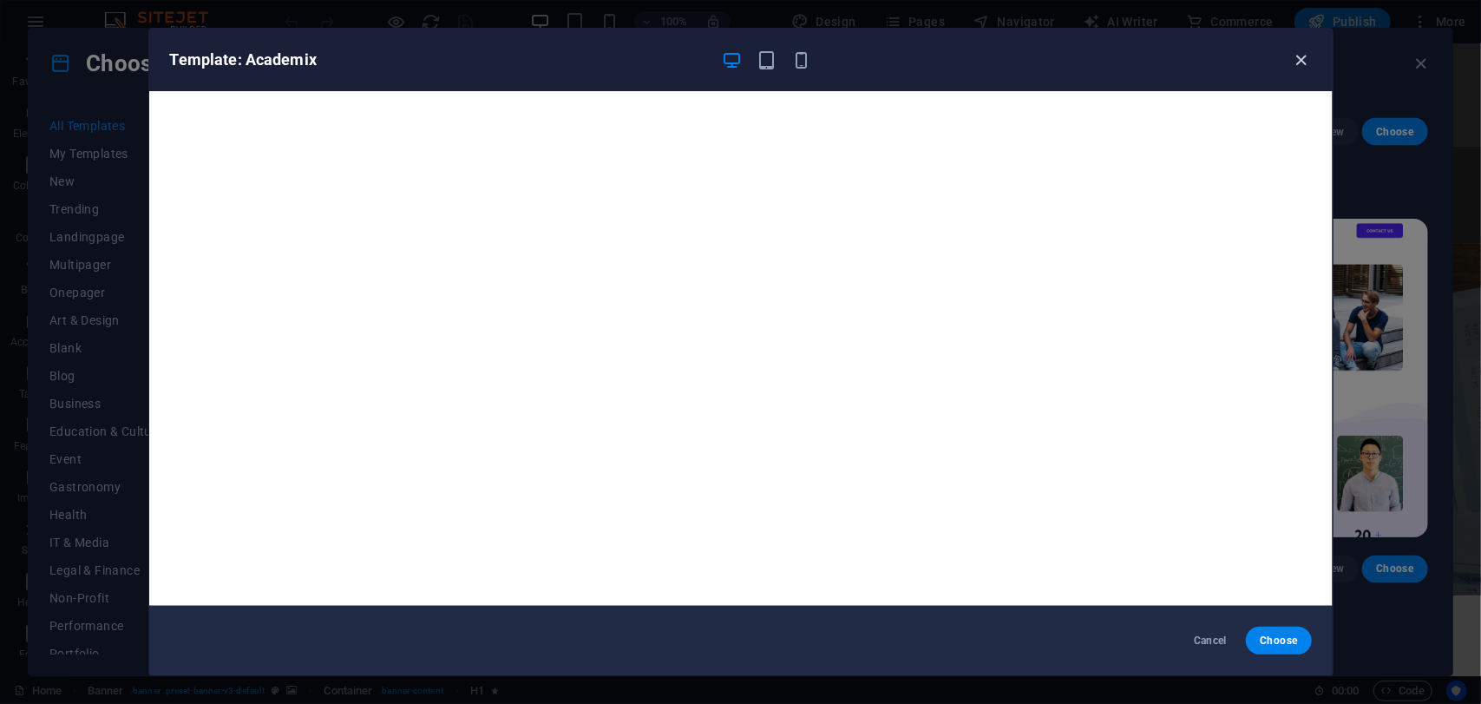
click at [1300, 65] on icon "button" at bounding box center [1301, 60] width 20 height 20
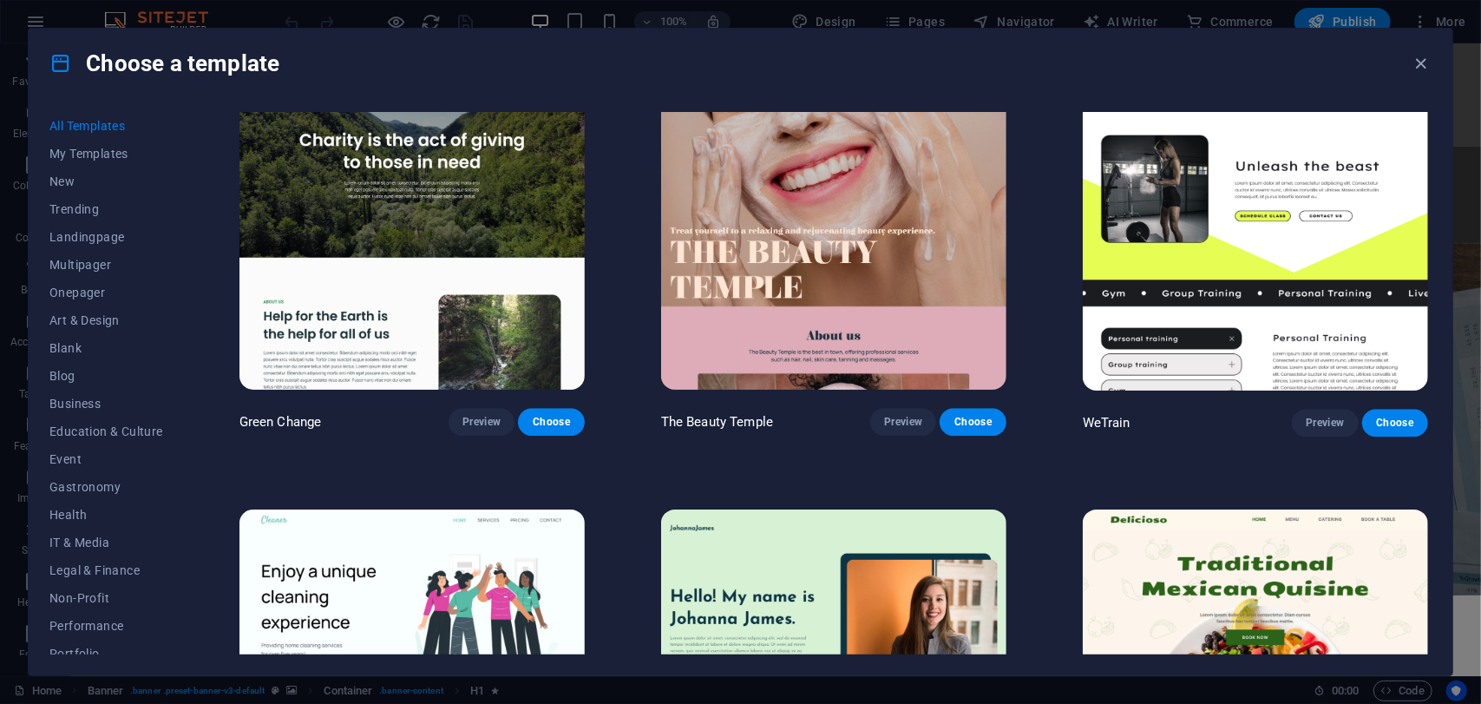
scroll to position [3123, 0]
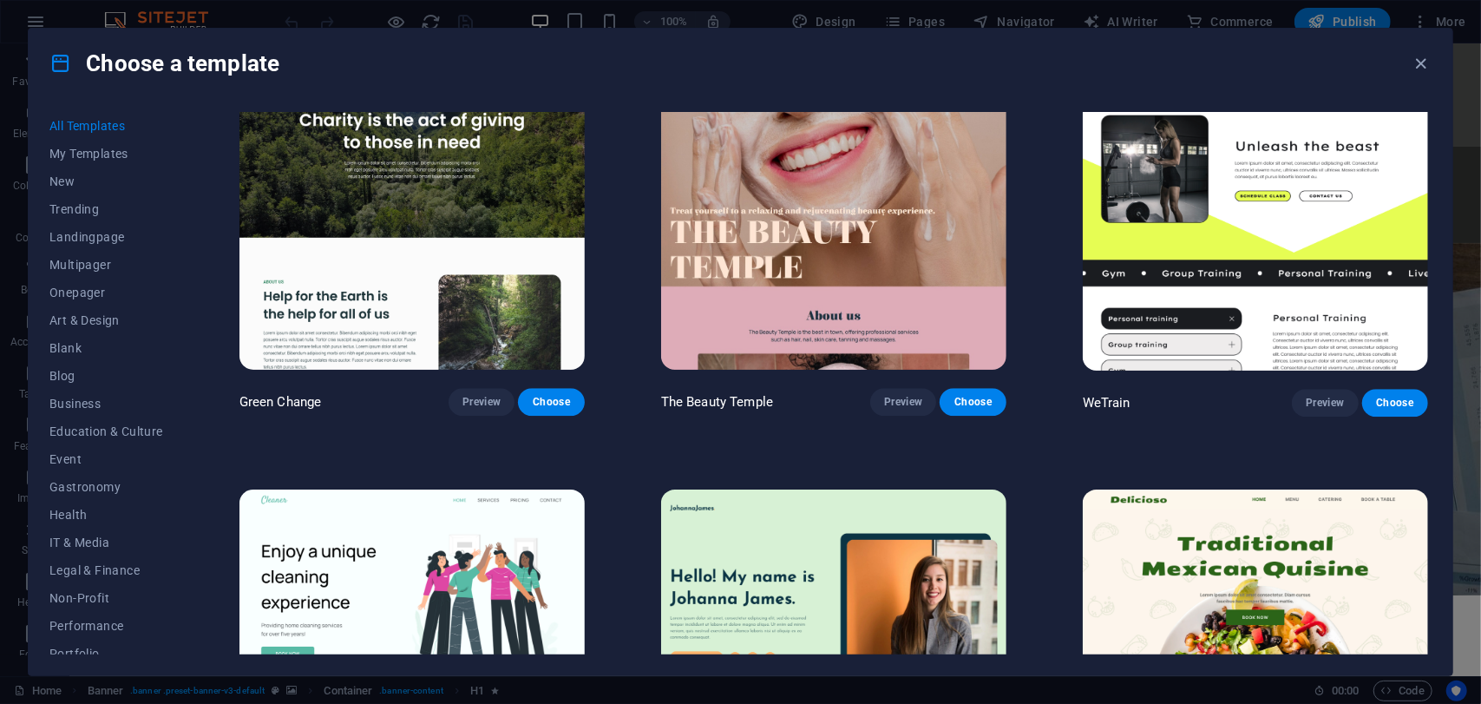
click at [1271, 264] on img at bounding box center [1255, 211] width 345 height 318
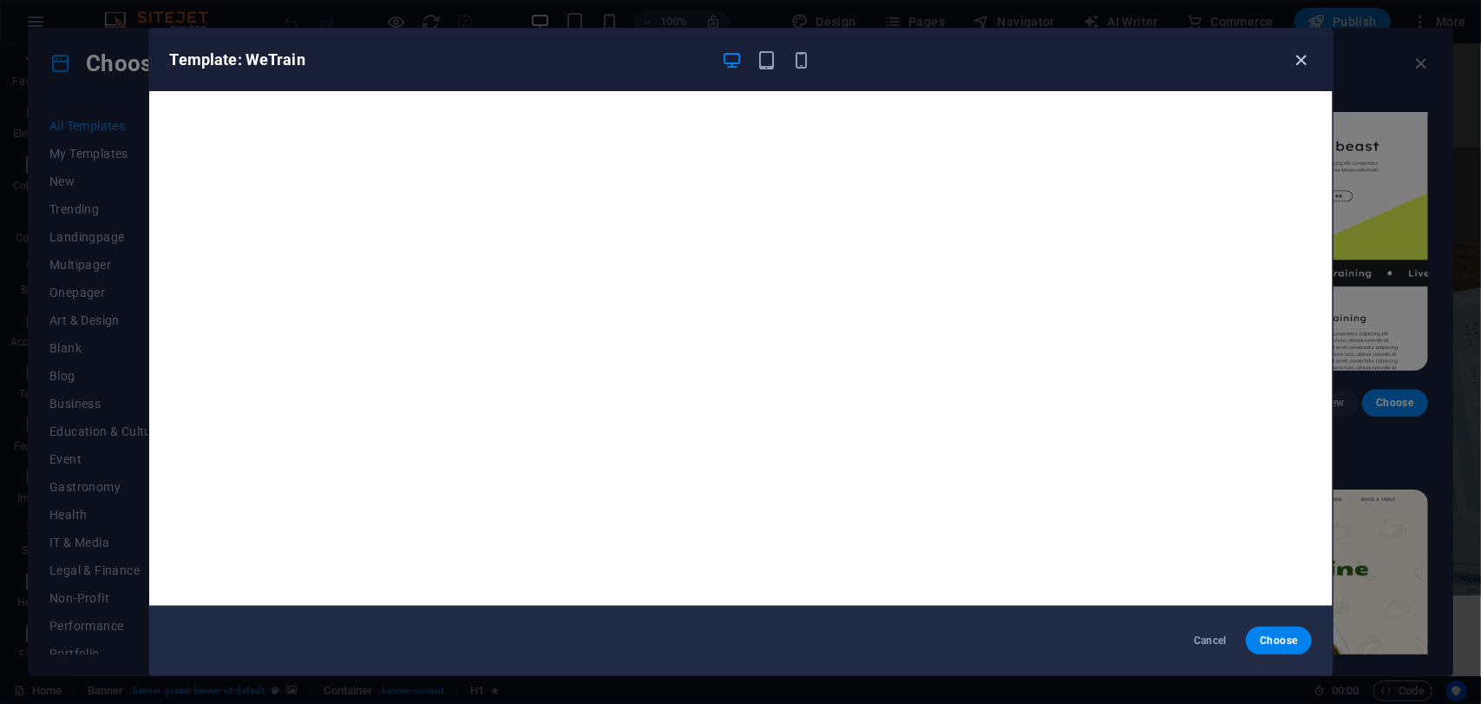
click at [1295, 67] on icon "button" at bounding box center [1301, 60] width 20 height 20
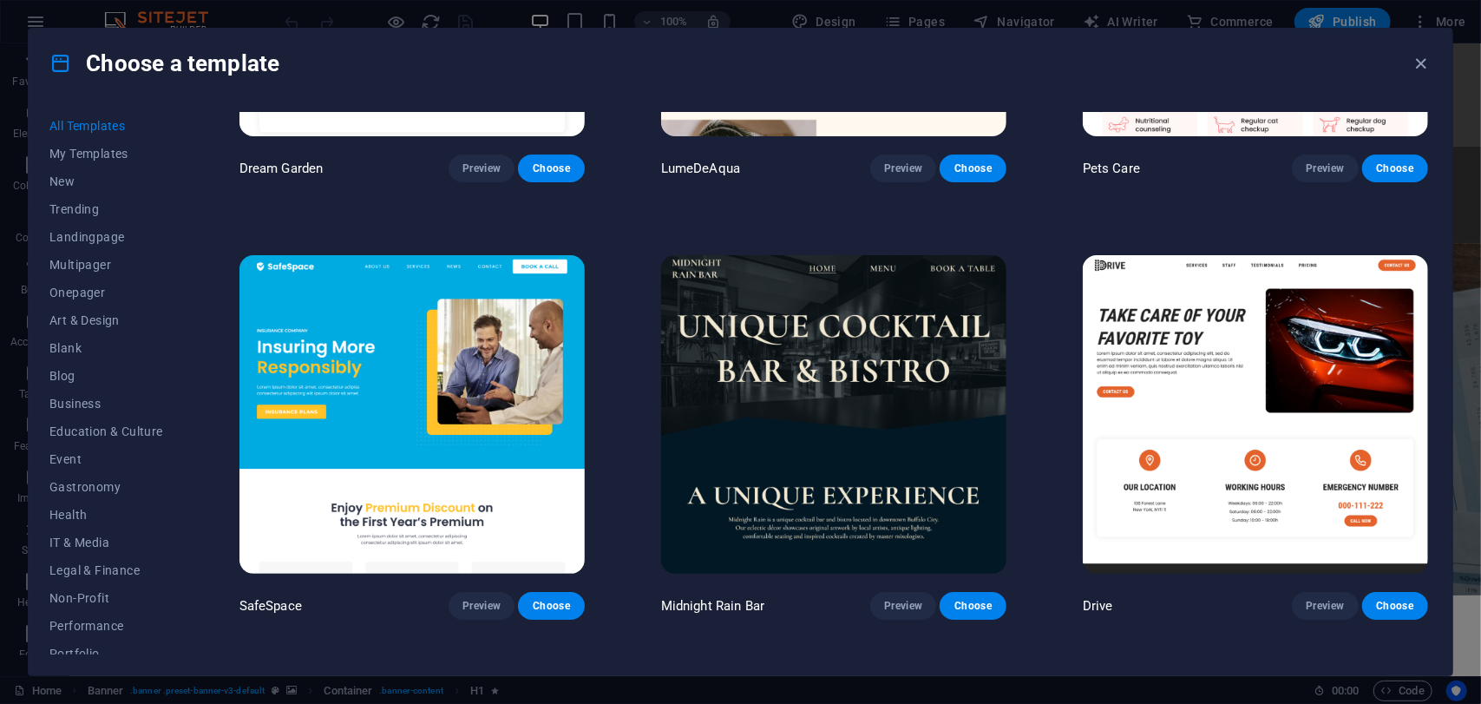
scroll to position [4251, 0]
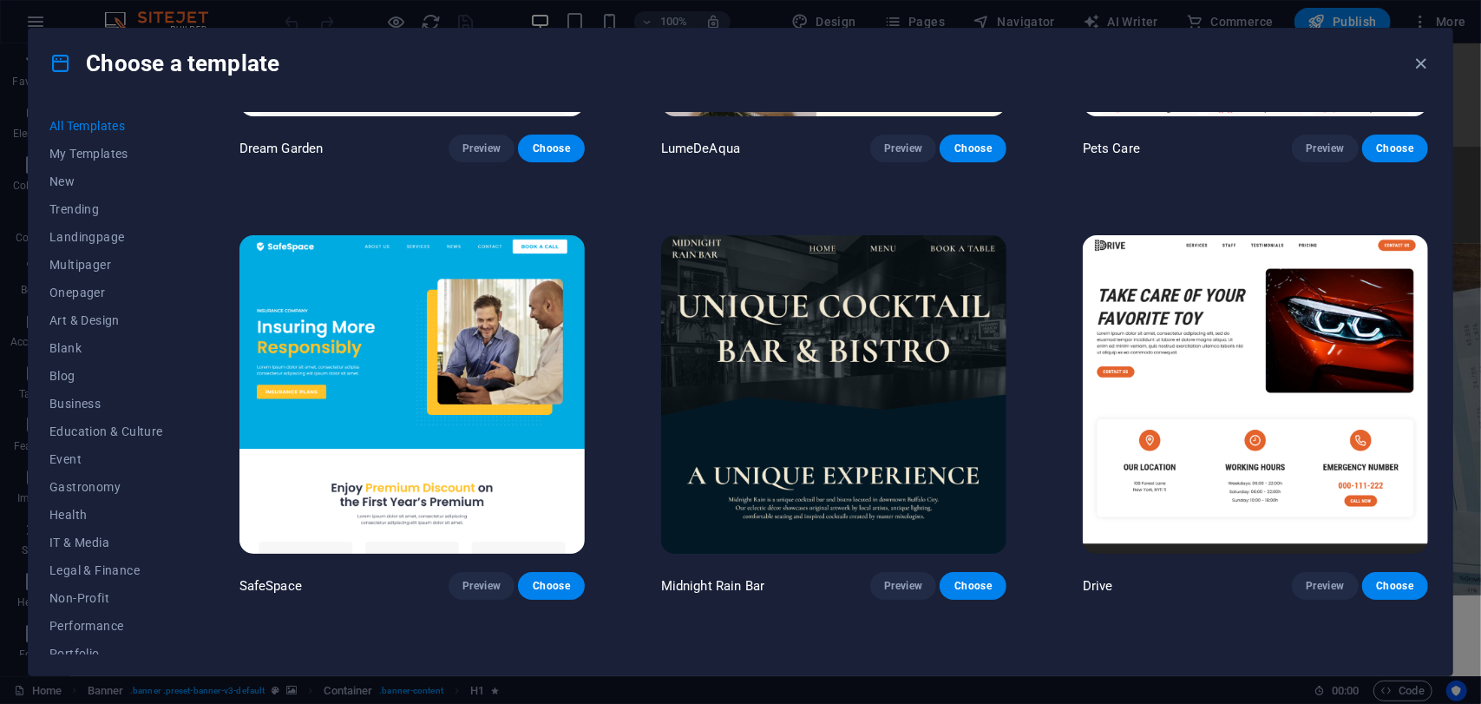
click at [1258, 353] on img at bounding box center [1255, 394] width 345 height 318
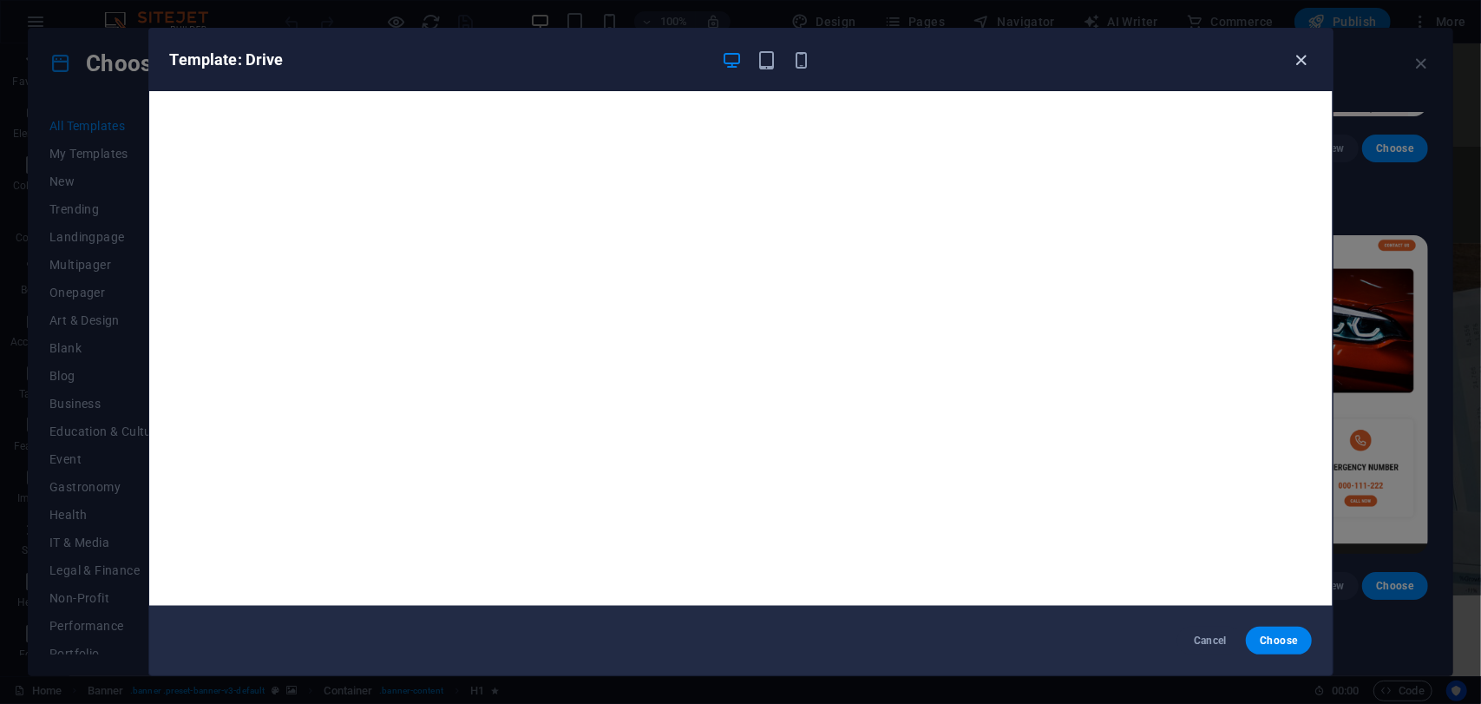
click at [1296, 62] on icon "button" at bounding box center [1301, 60] width 20 height 20
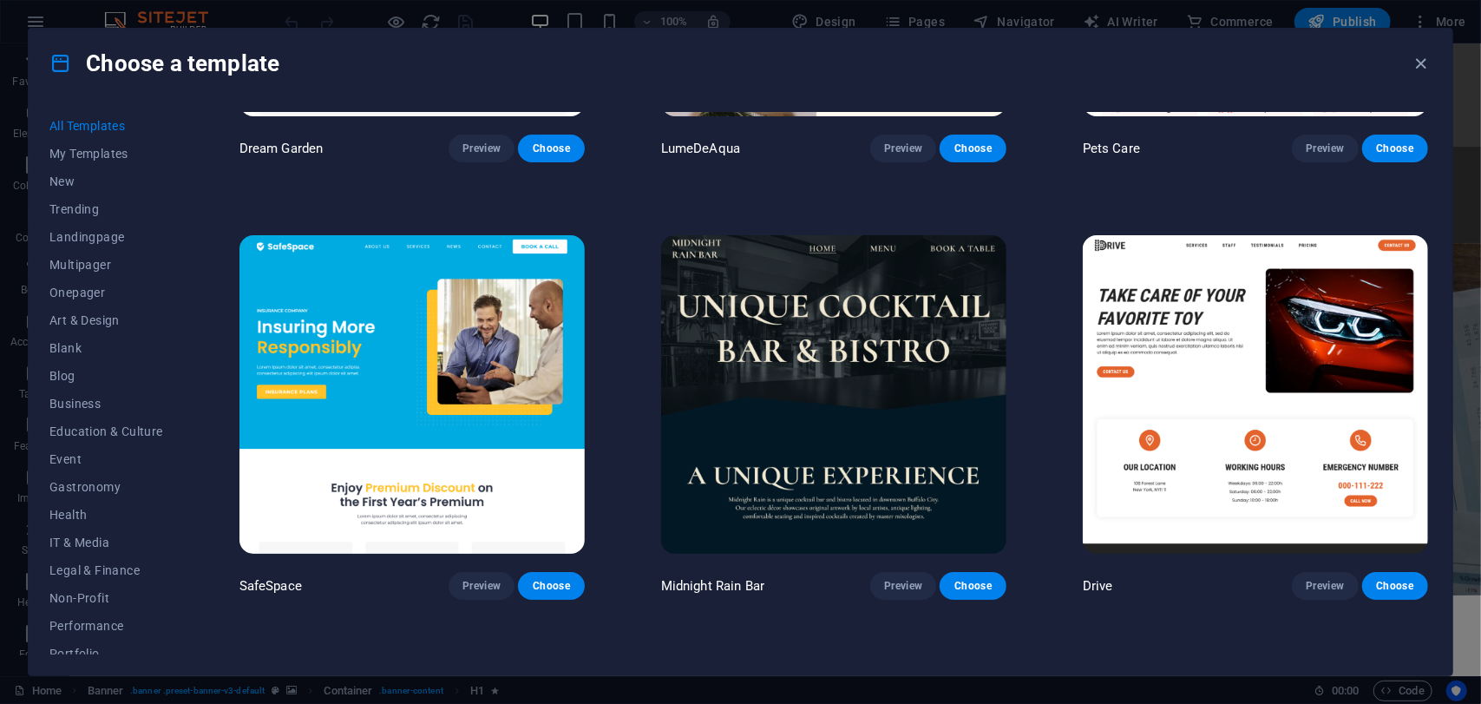
click at [783, 341] on img at bounding box center [833, 394] width 345 height 318
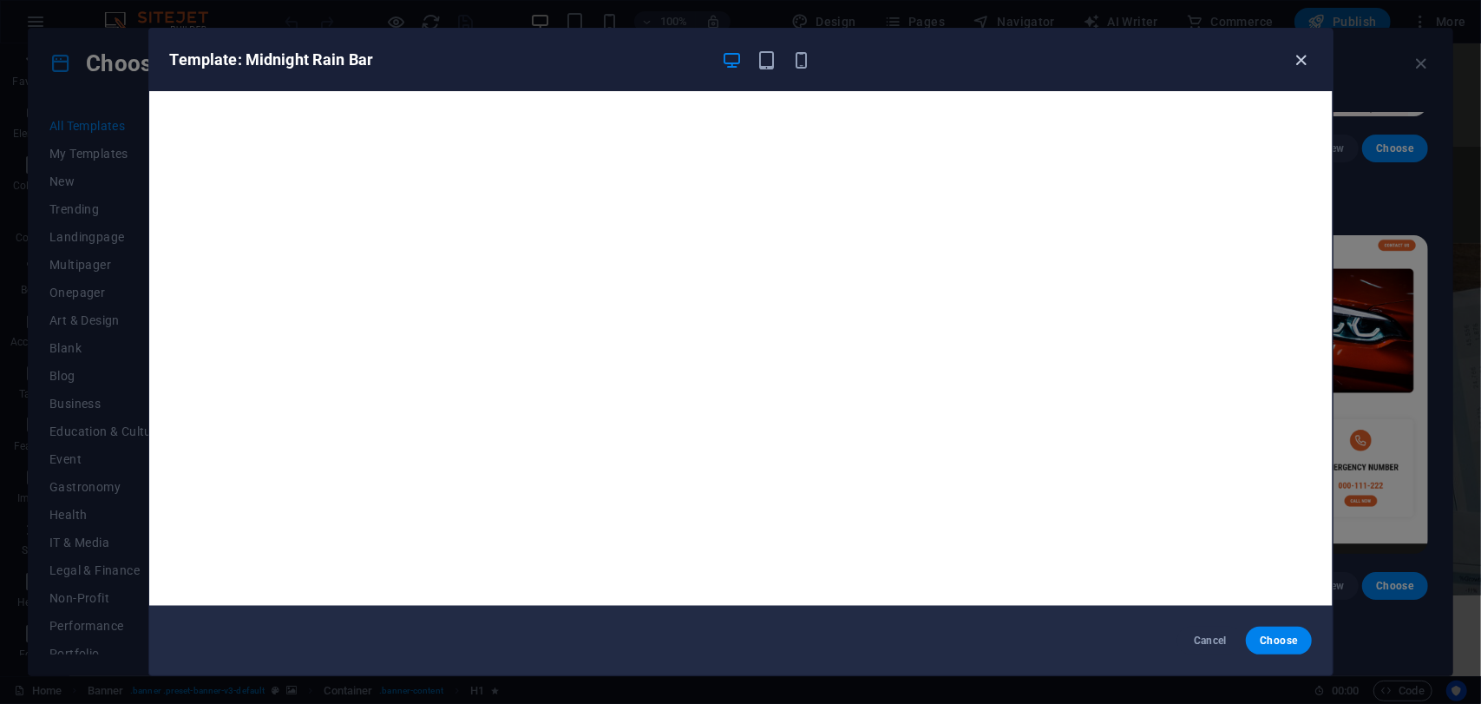
click at [1297, 62] on icon "button" at bounding box center [1301, 60] width 20 height 20
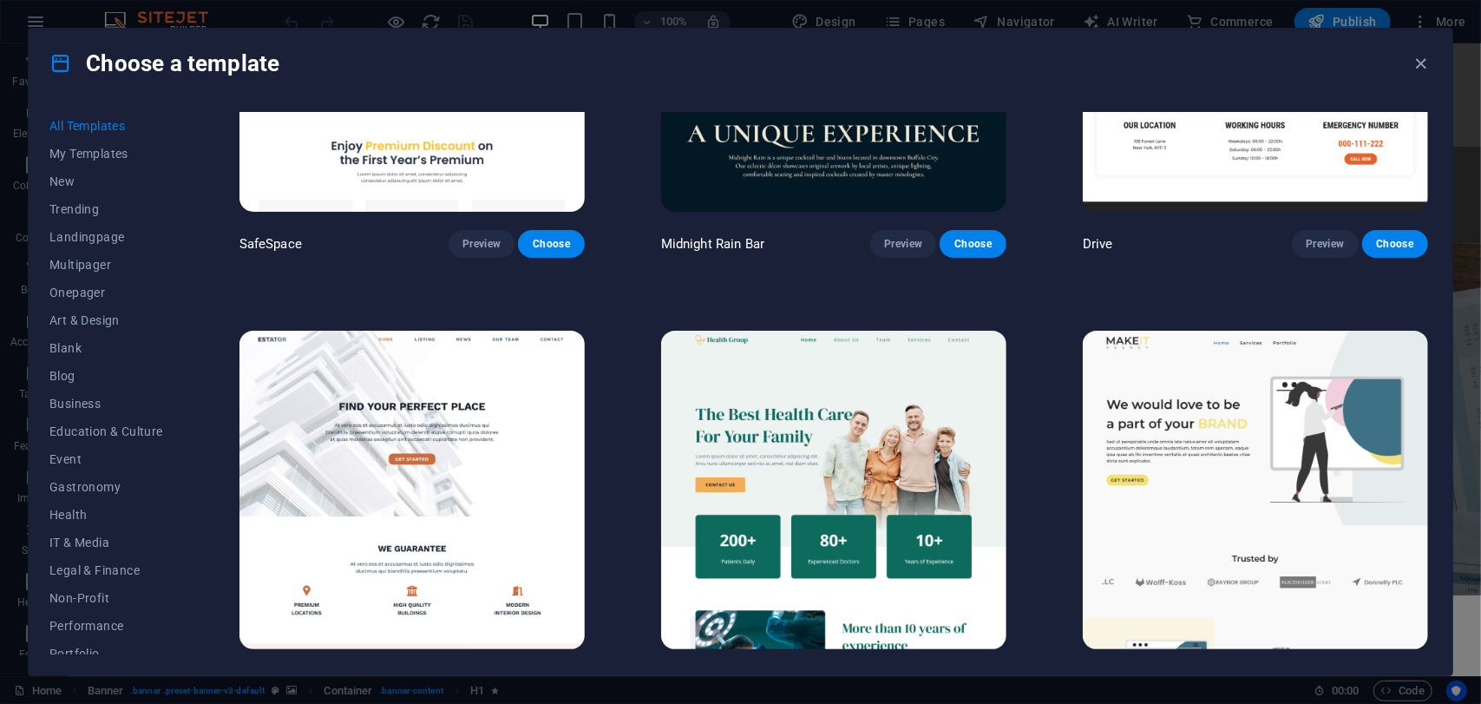
scroll to position [4598, 0]
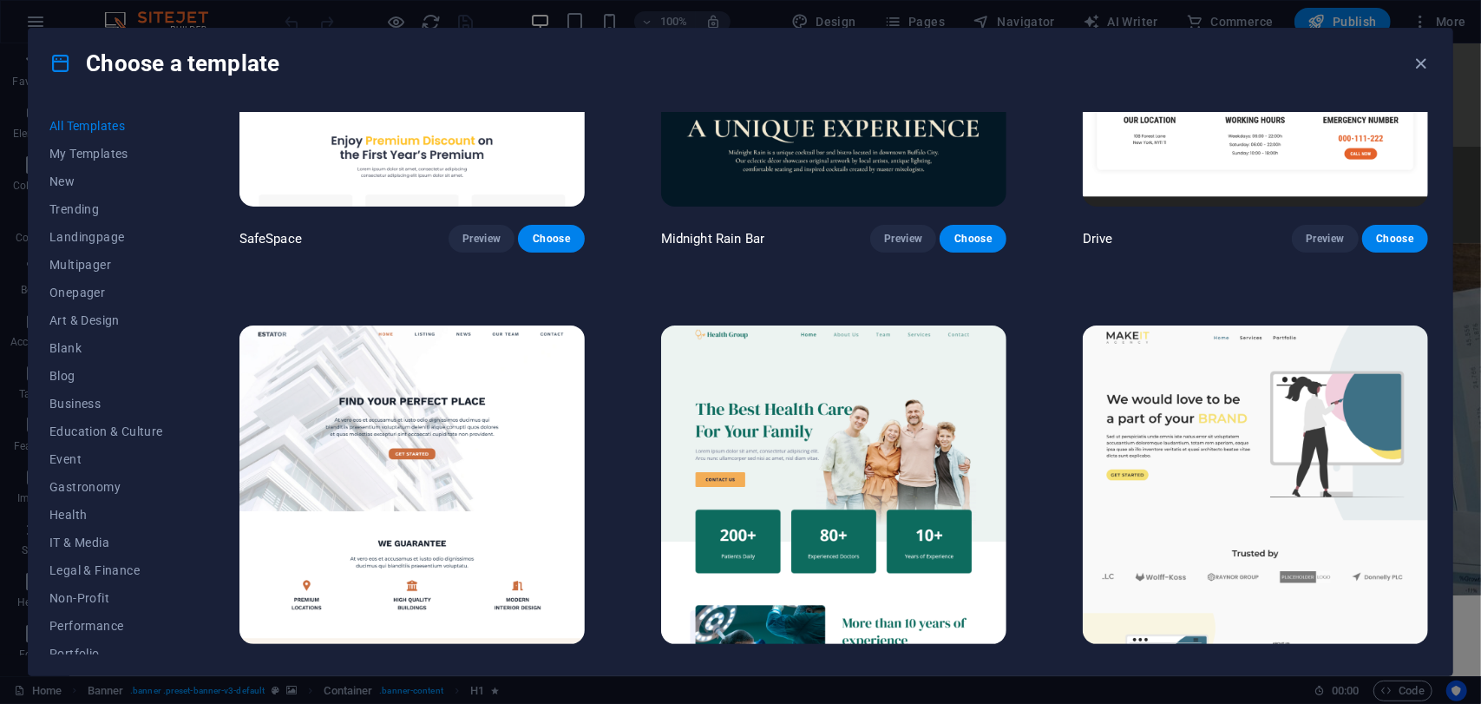
click at [440, 428] on img at bounding box center [411, 484] width 345 height 318
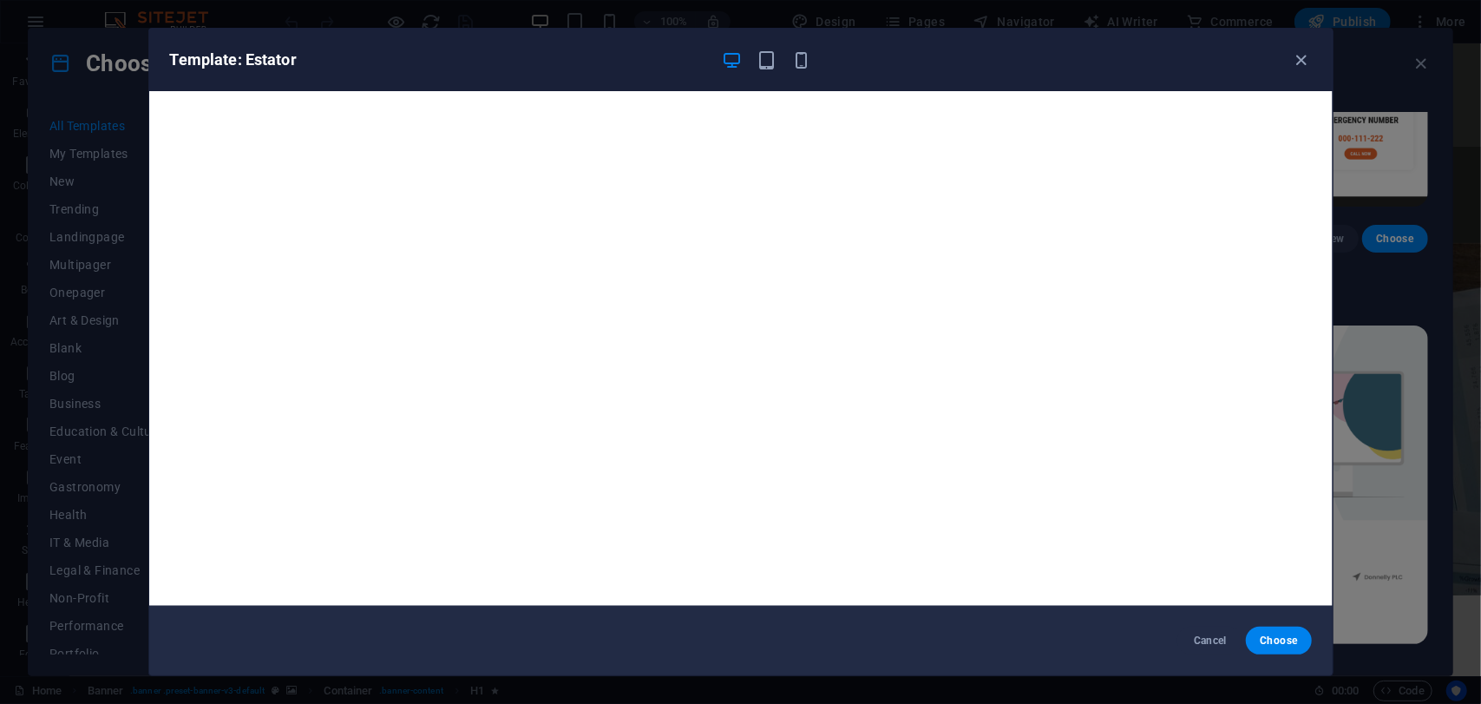
click at [1296, 44] on div "Template: Estator" at bounding box center [740, 60] width 1183 height 62
click at [1298, 60] on icon "button" at bounding box center [1301, 60] width 20 height 20
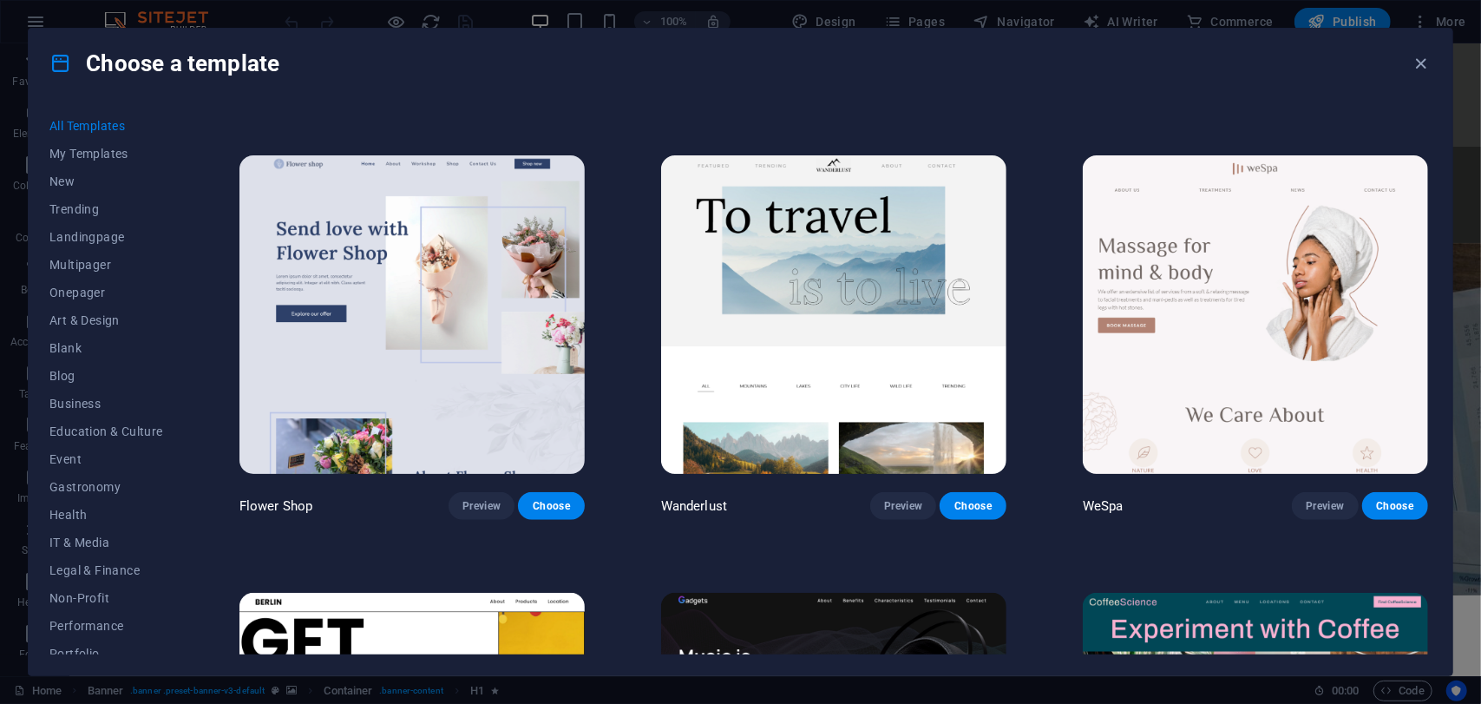
scroll to position [5466, 0]
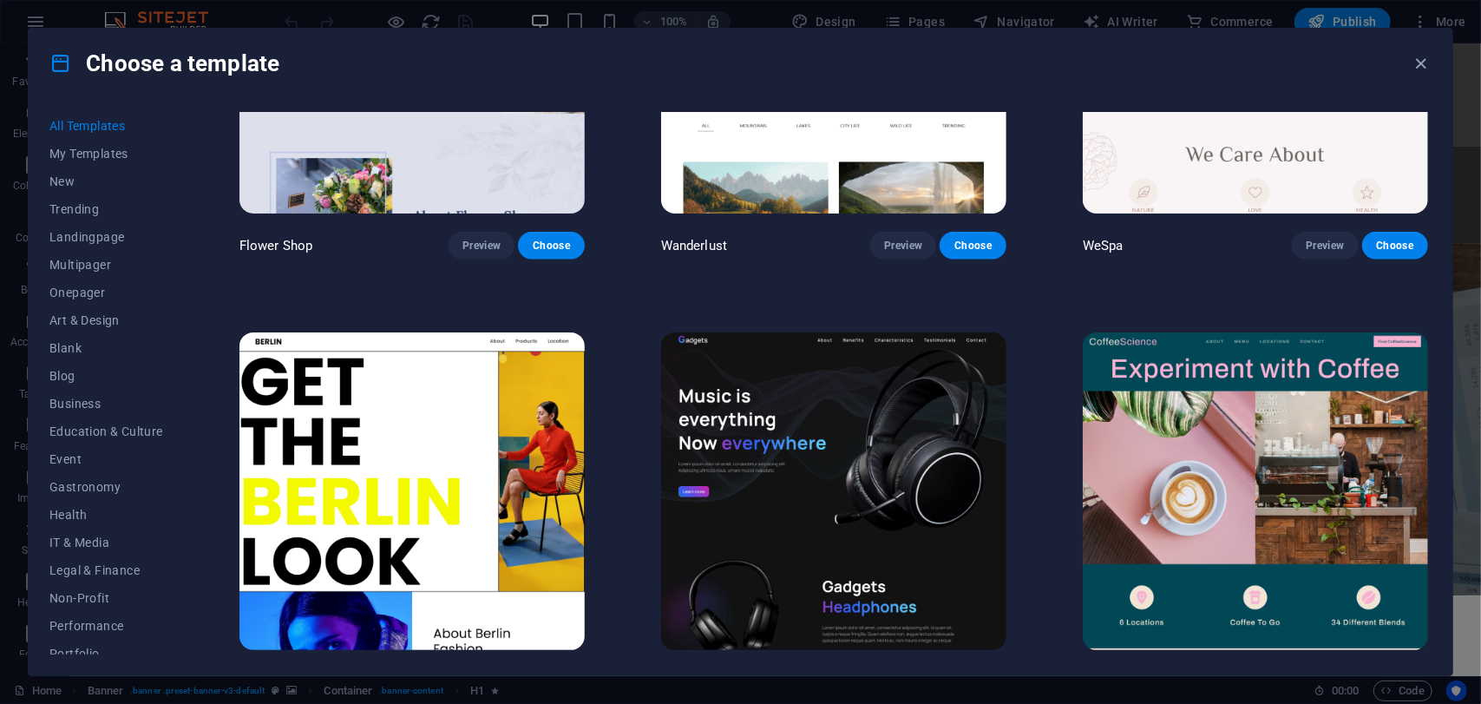
click at [904, 447] on img at bounding box center [833, 491] width 345 height 318
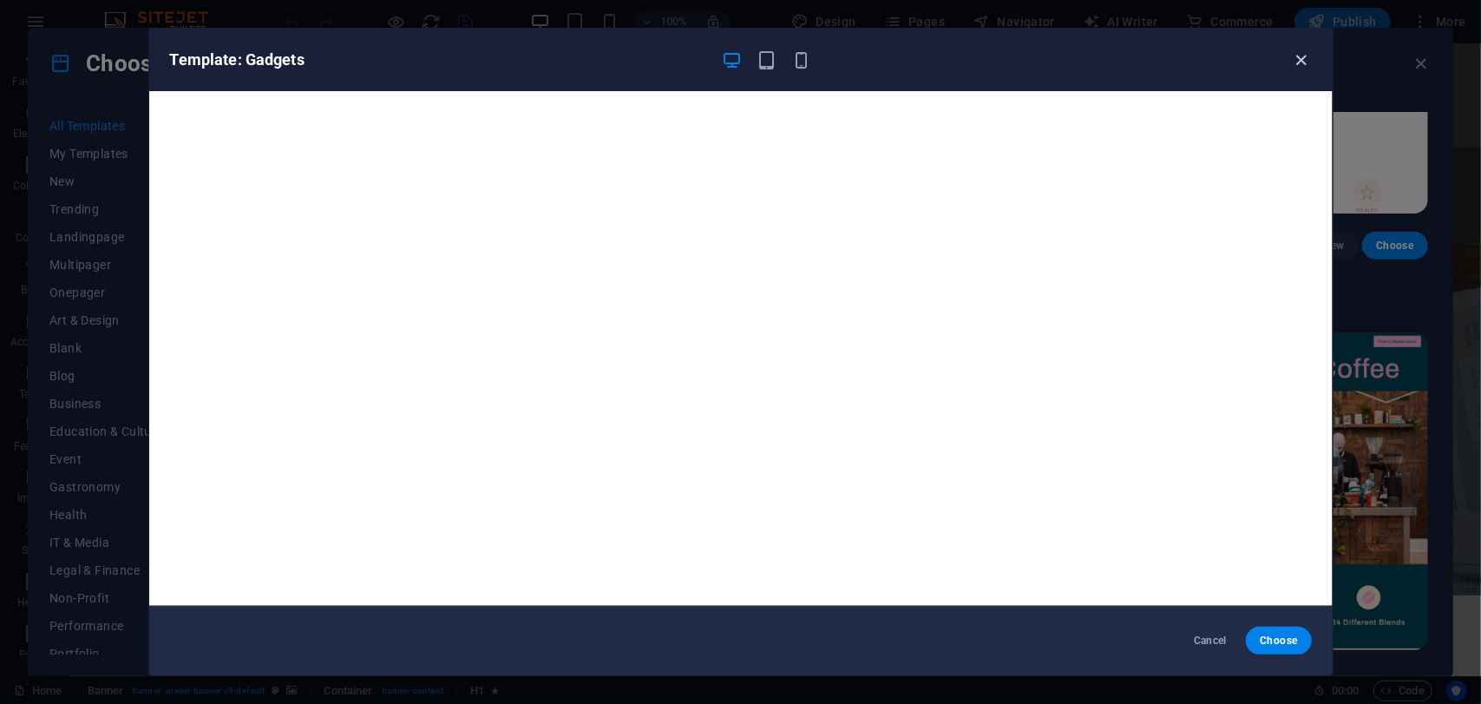
click at [1301, 63] on icon "button" at bounding box center [1301, 60] width 20 height 20
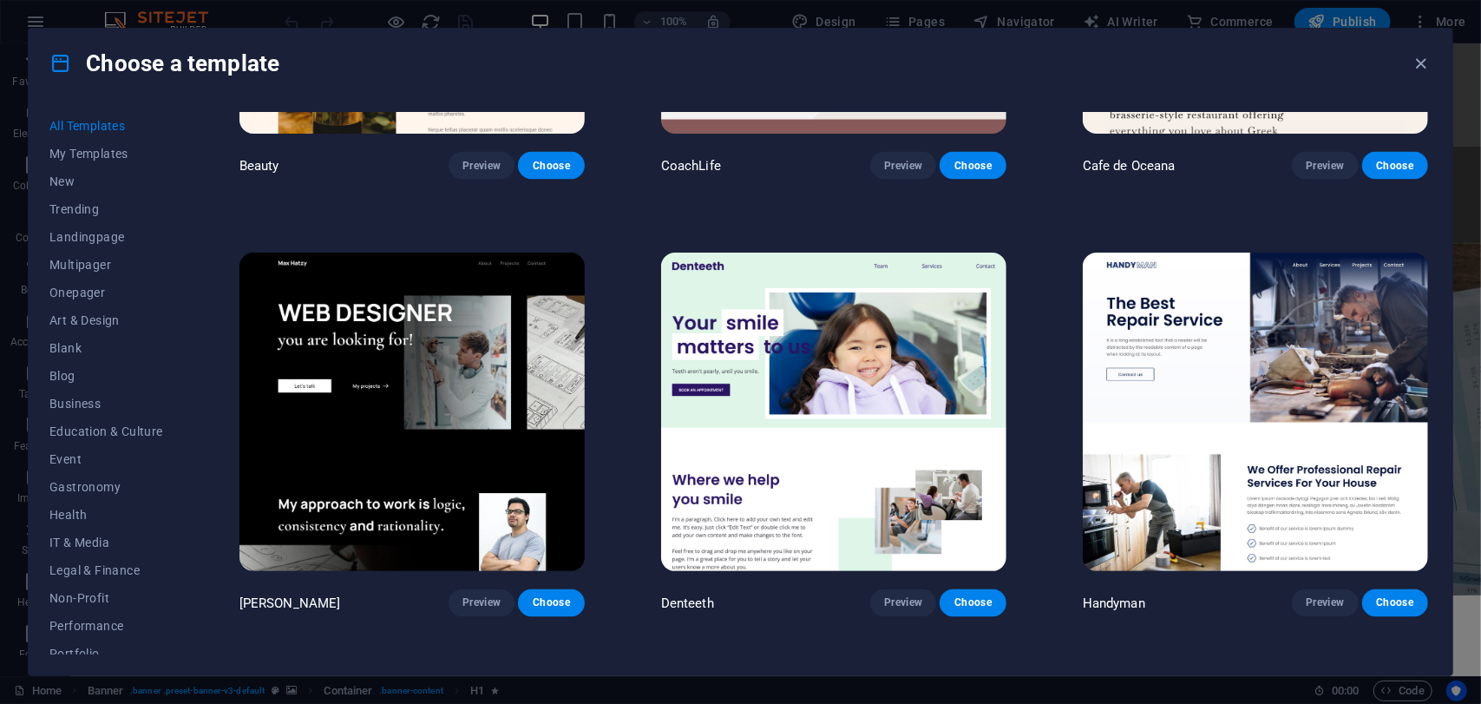
scroll to position [6420, 0]
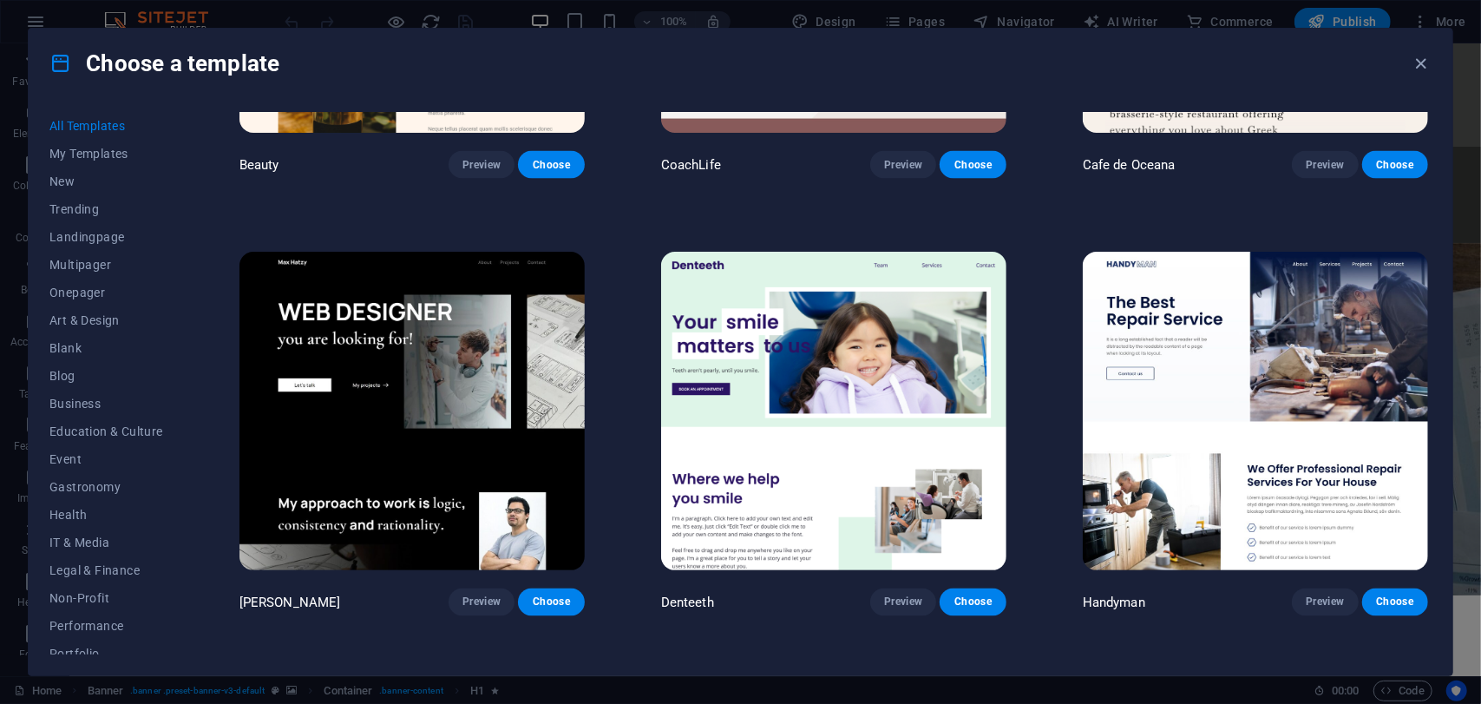
click at [1236, 336] on img at bounding box center [1255, 411] width 345 height 318
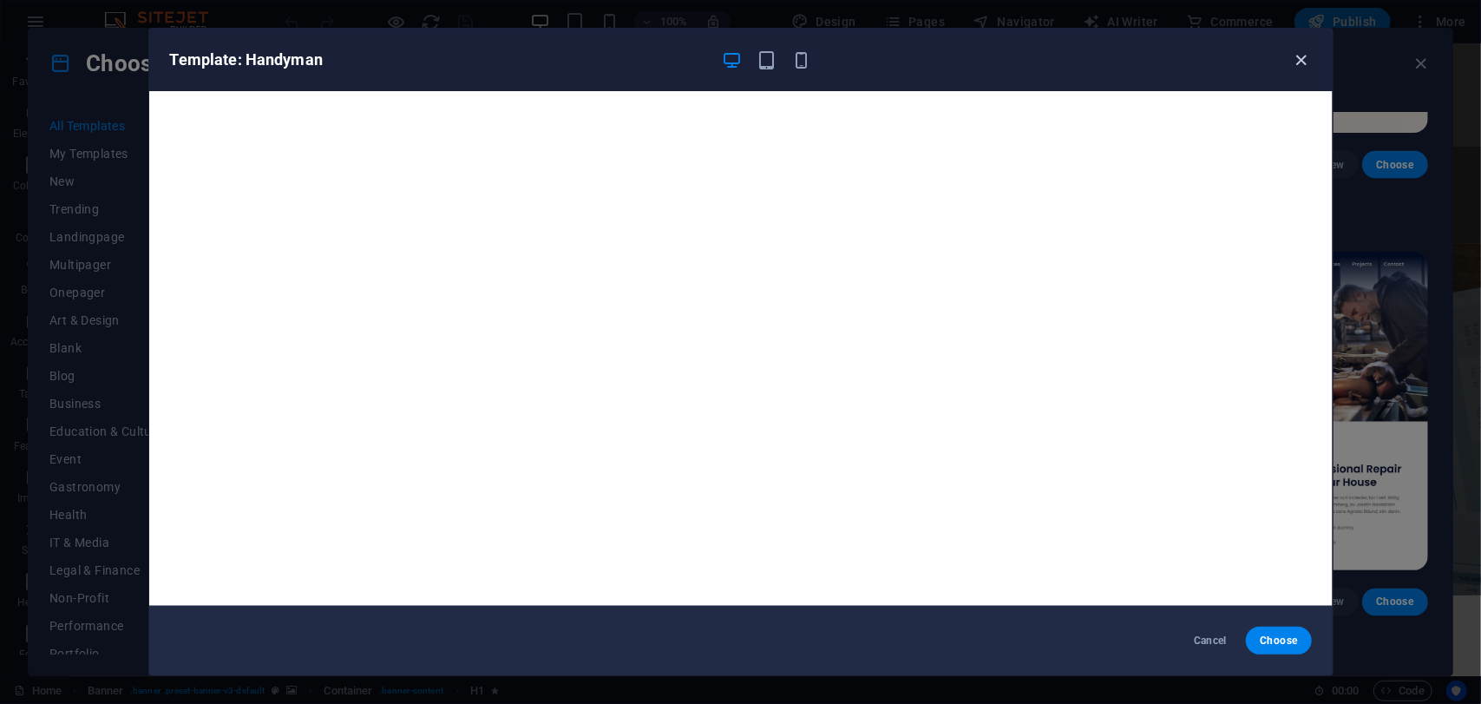
click at [1298, 56] on icon "button" at bounding box center [1301, 60] width 20 height 20
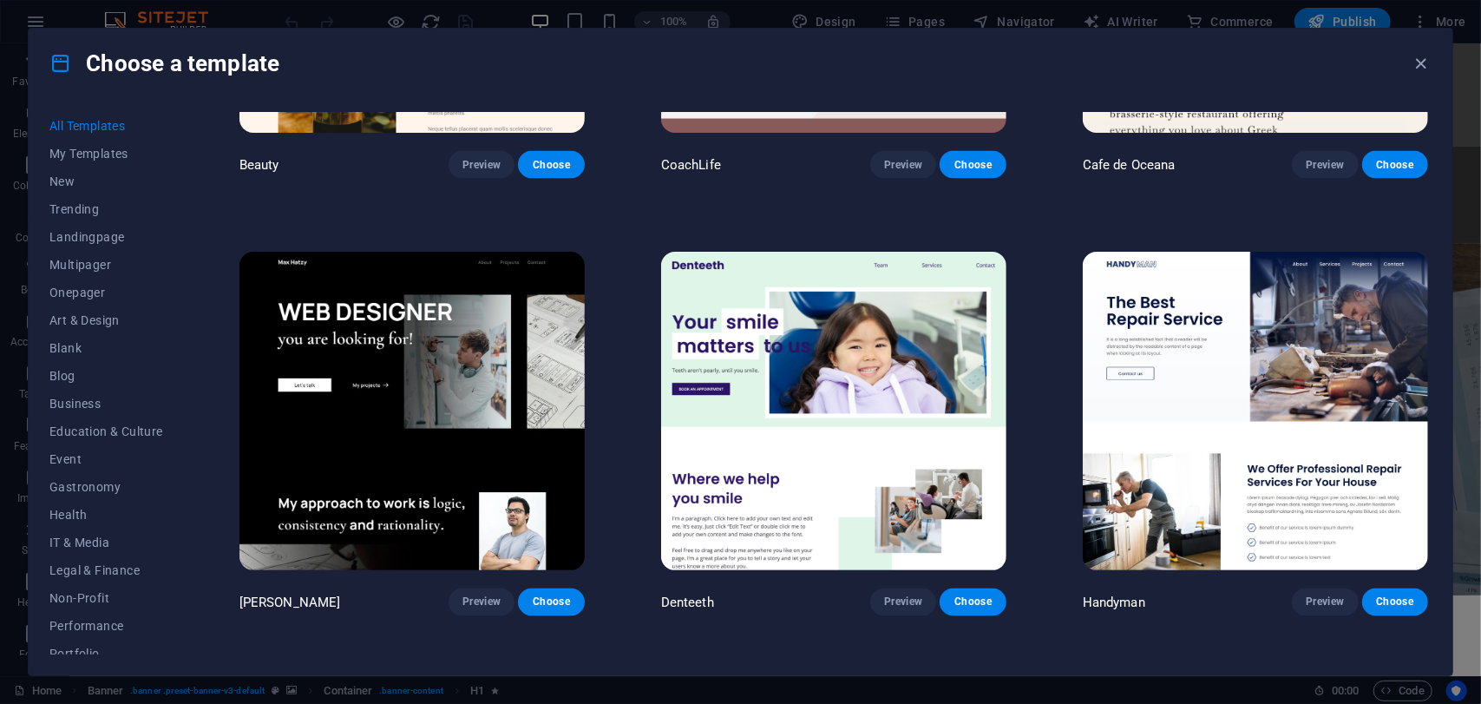
click at [522, 357] on img at bounding box center [411, 411] width 345 height 318
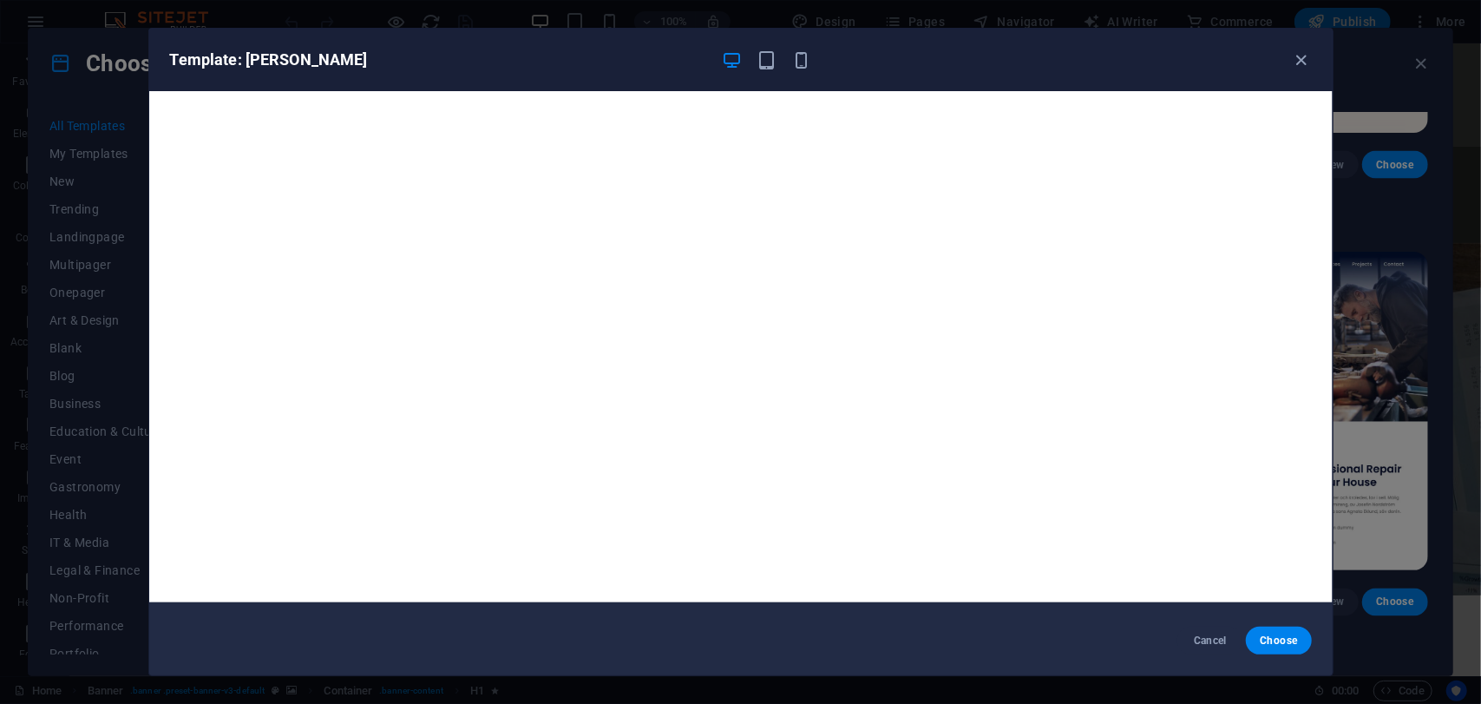
scroll to position [0, 0]
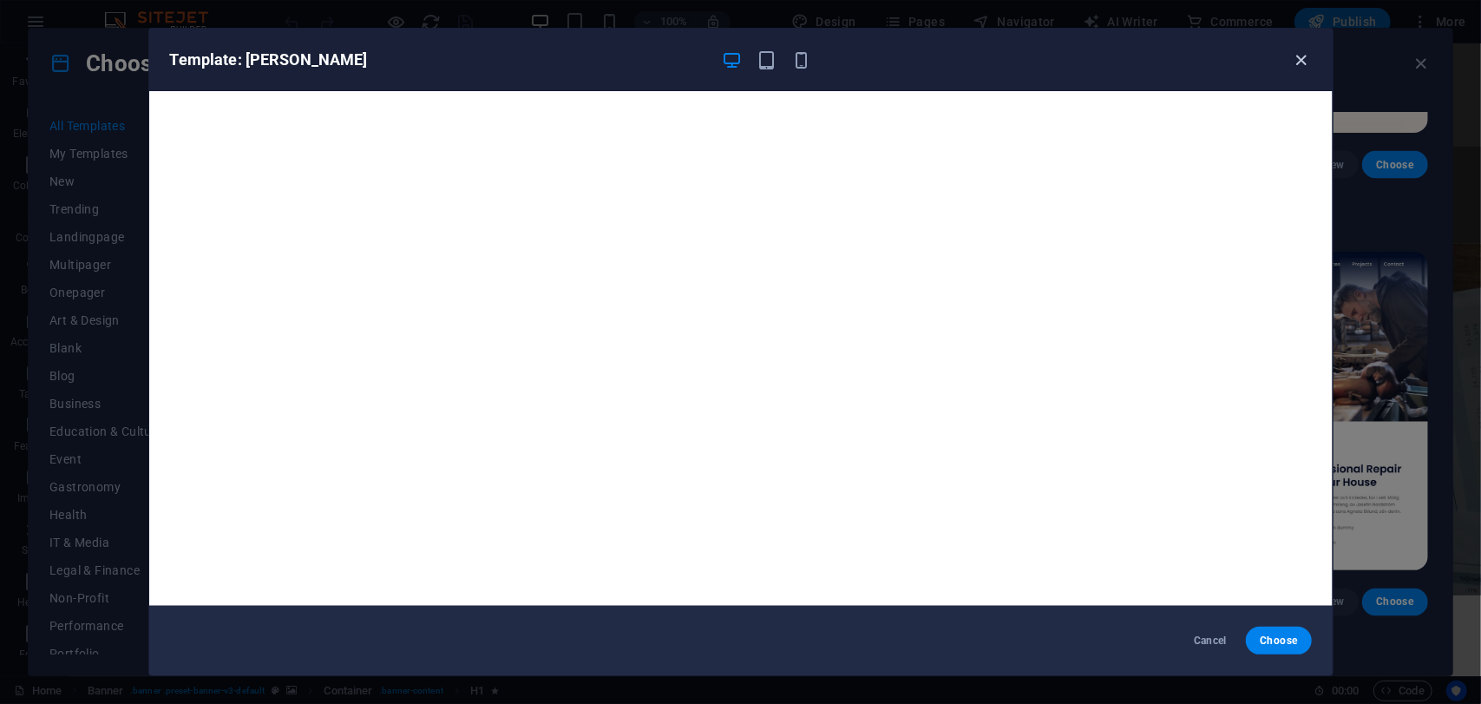
click at [1307, 65] on icon "button" at bounding box center [1301, 60] width 20 height 20
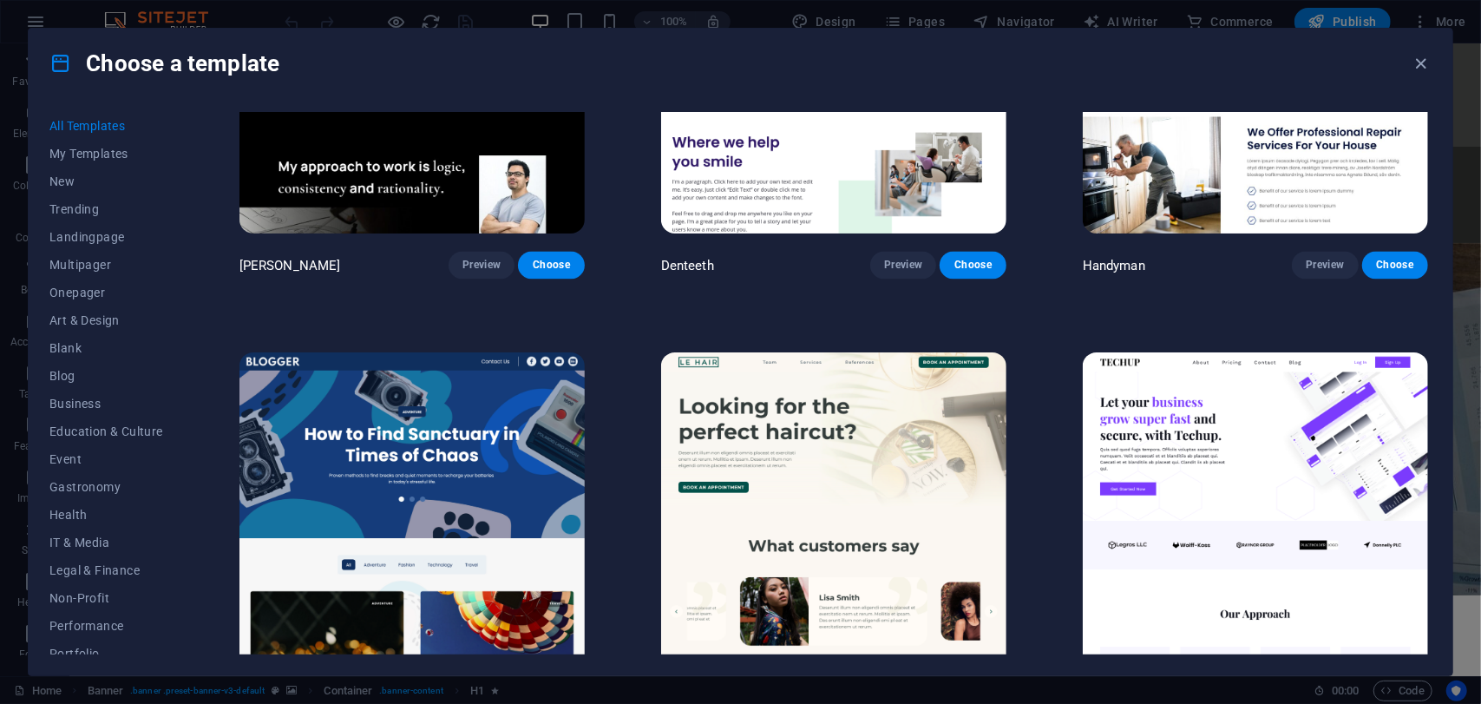
scroll to position [6768, 0]
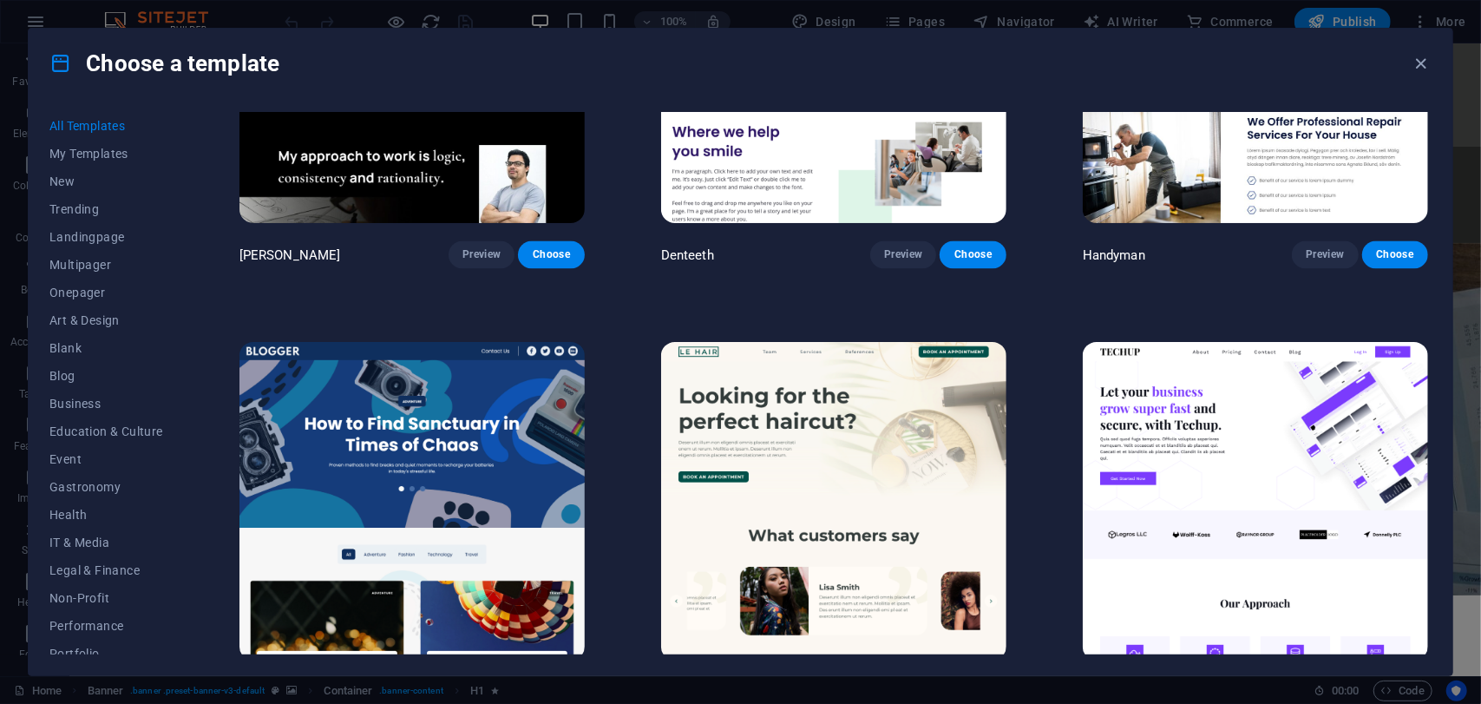
click at [1184, 423] on img at bounding box center [1255, 501] width 345 height 318
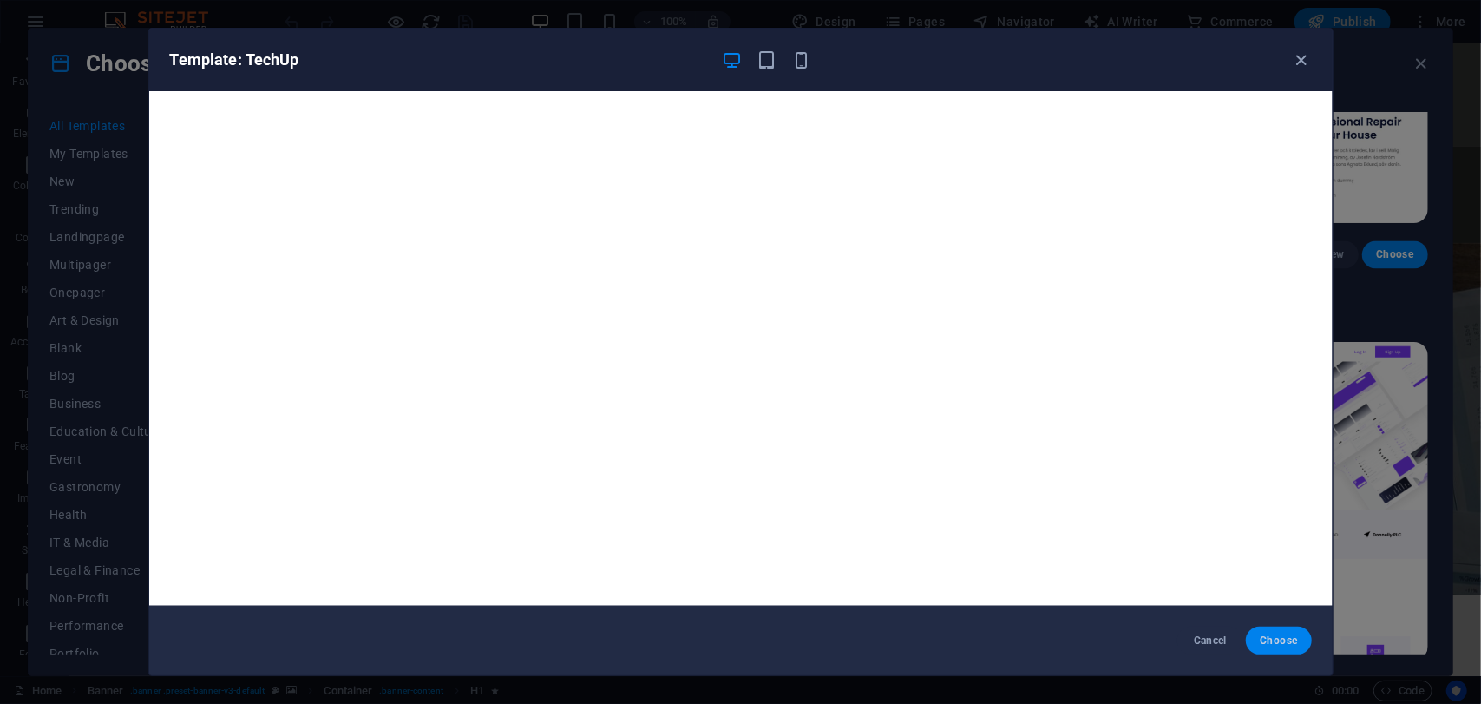
click at [1260, 636] on span "Choose" at bounding box center [1278, 640] width 37 height 14
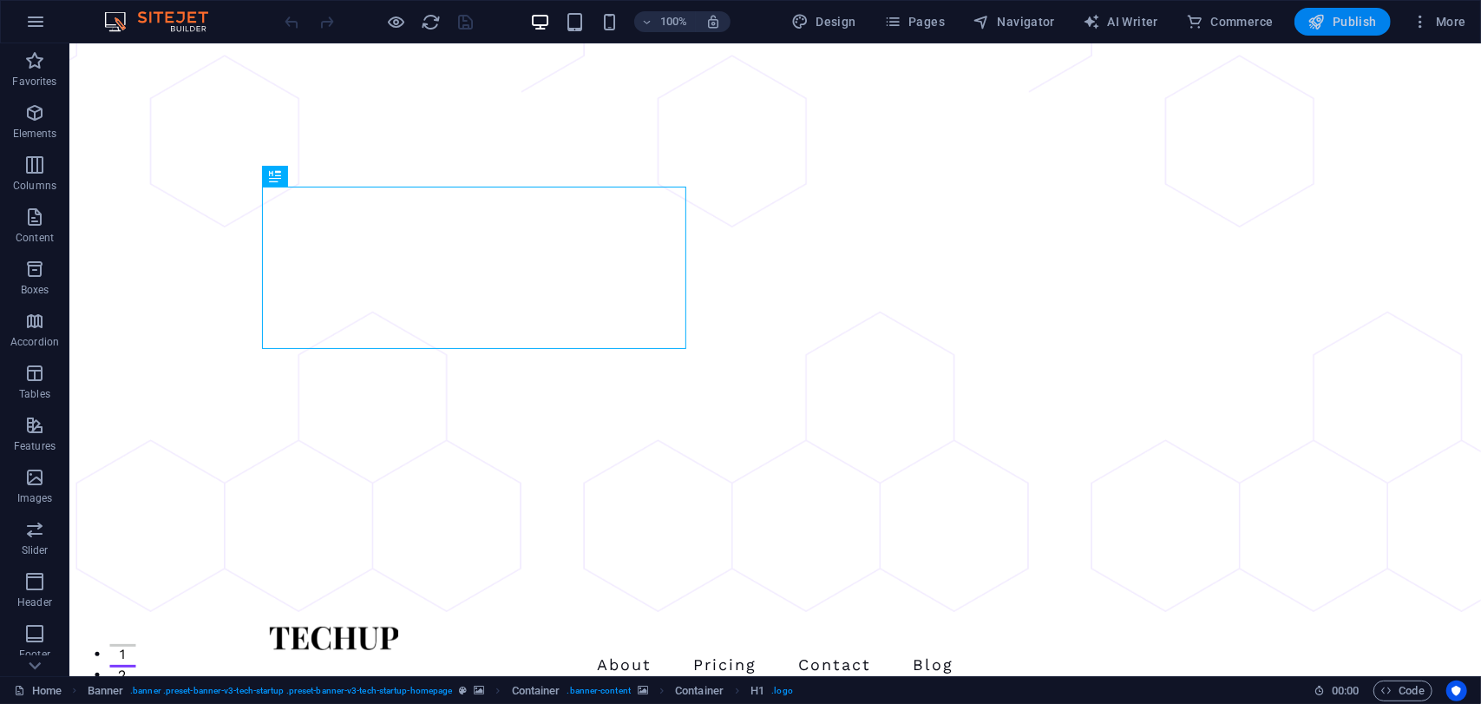
click at [1349, 23] on span "Publish" at bounding box center [1342, 21] width 69 height 17
